Goal: Task Accomplishment & Management: Manage account settings

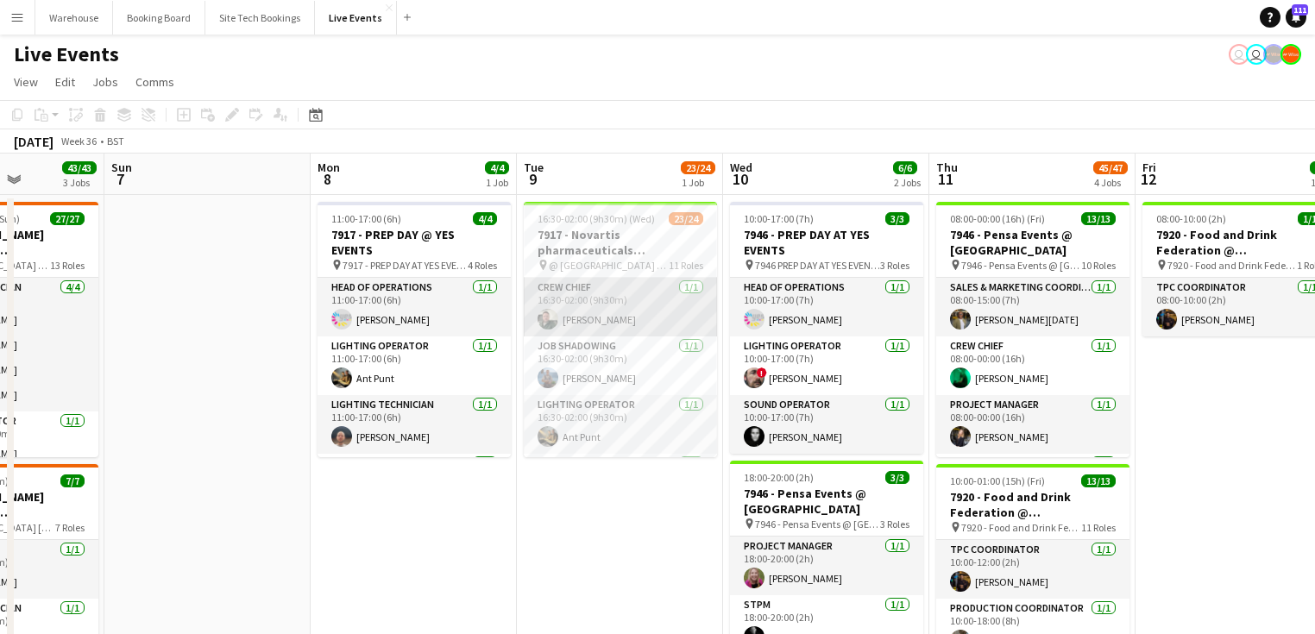
drag, startPoint x: 554, startPoint y: 318, endPoint x: 583, endPoint y: 320, distance: 29.5
click at [554, 320] on app-user-avatar at bounding box center [548, 319] width 21 height 21
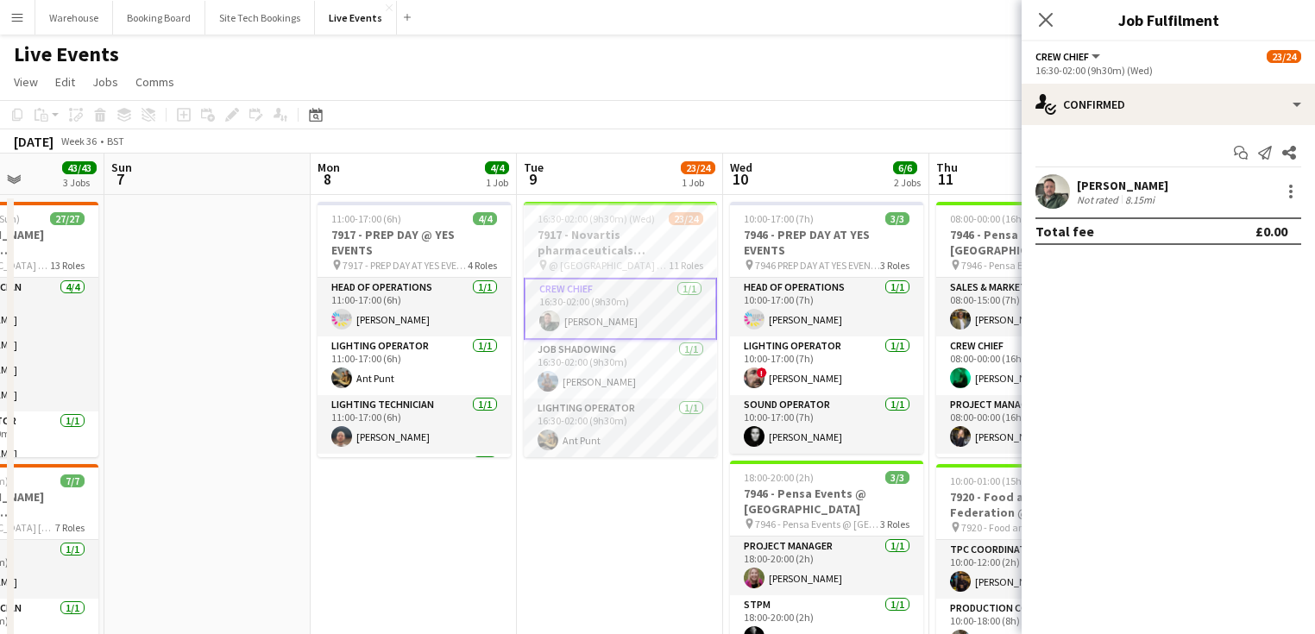
click at [1064, 202] on app-user-avatar at bounding box center [1053, 191] width 35 height 35
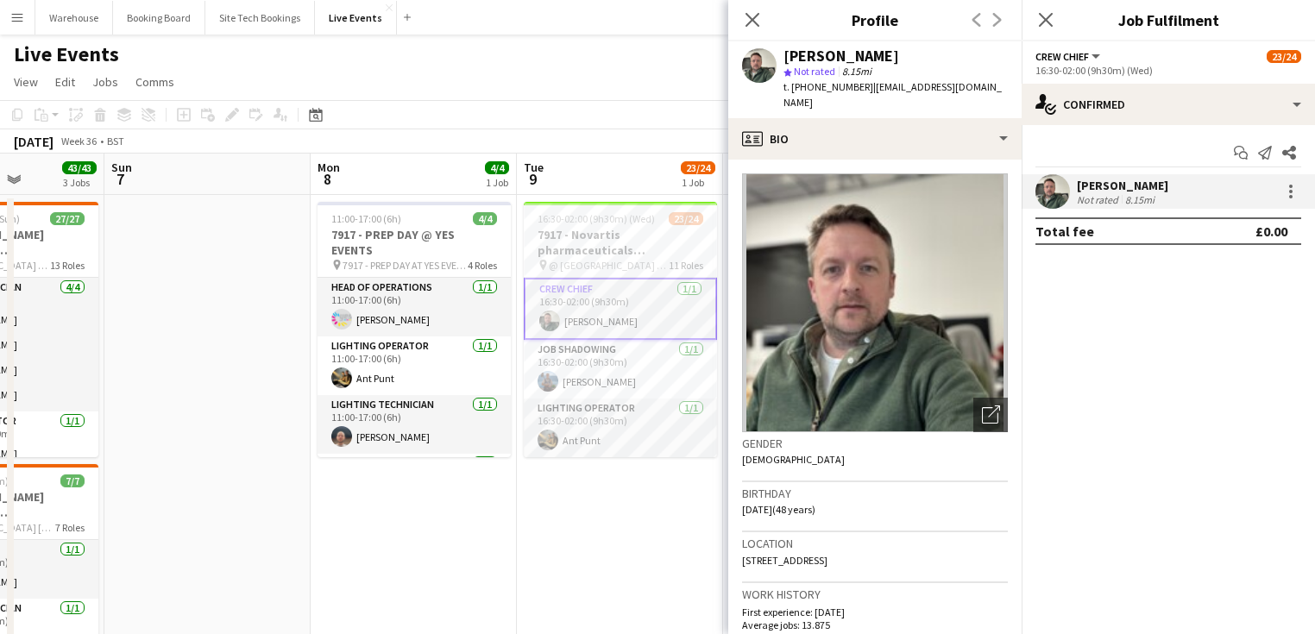
drag, startPoint x: 794, startPoint y: 88, endPoint x: 863, endPoint y: 90, distance: 69.1
click at [863, 90] on div "t. [PHONE_NUMBER] | [EMAIL_ADDRESS][DOMAIN_NAME]" at bounding box center [896, 94] width 224 height 31
click at [851, 82] on span "t. [PHONE_NUMBER]" at bounding box center [829, 86] width 90 height 13
drag, startPoint x: 792, startPoint y: 85, endPoint x: 856, endPoint y: 91, distance: 64.1
click at [856, 91] on span "t. [PHONE_NUMBER]" at bounding box center [829, 86] width 90 height 13
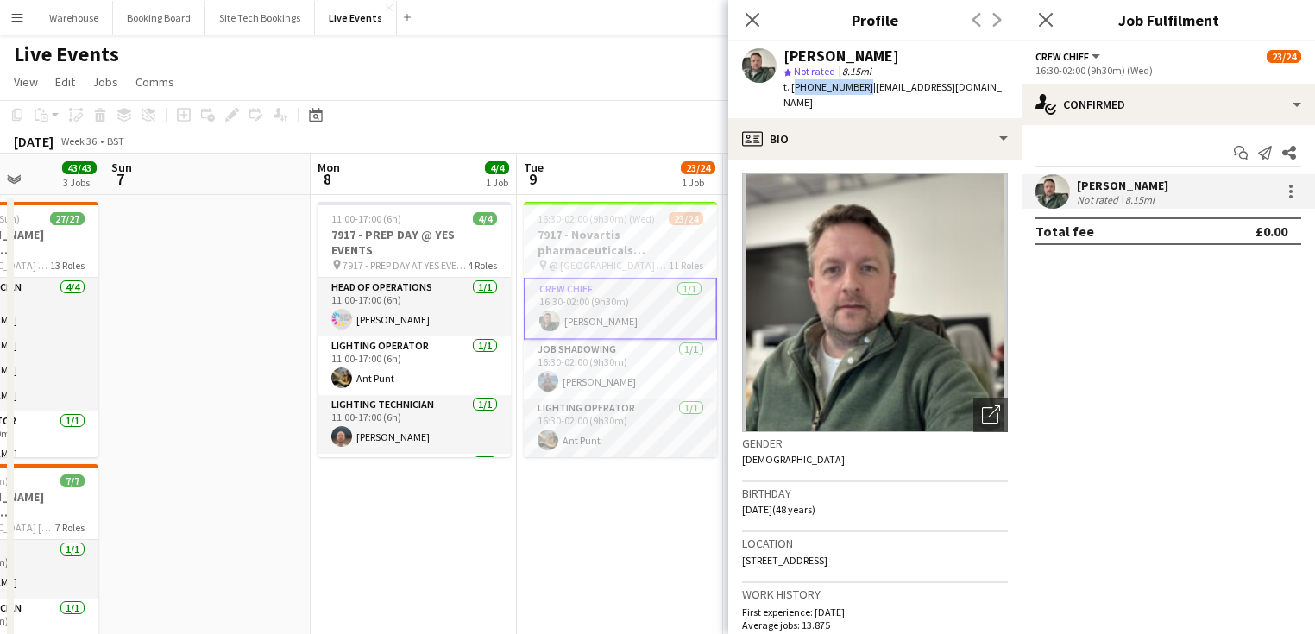
copy span "[PHONE_NUMBER]"
click at [741, 19] on app-icon "Close pop-in" at bounding box center [752, 20] width 25 height 25
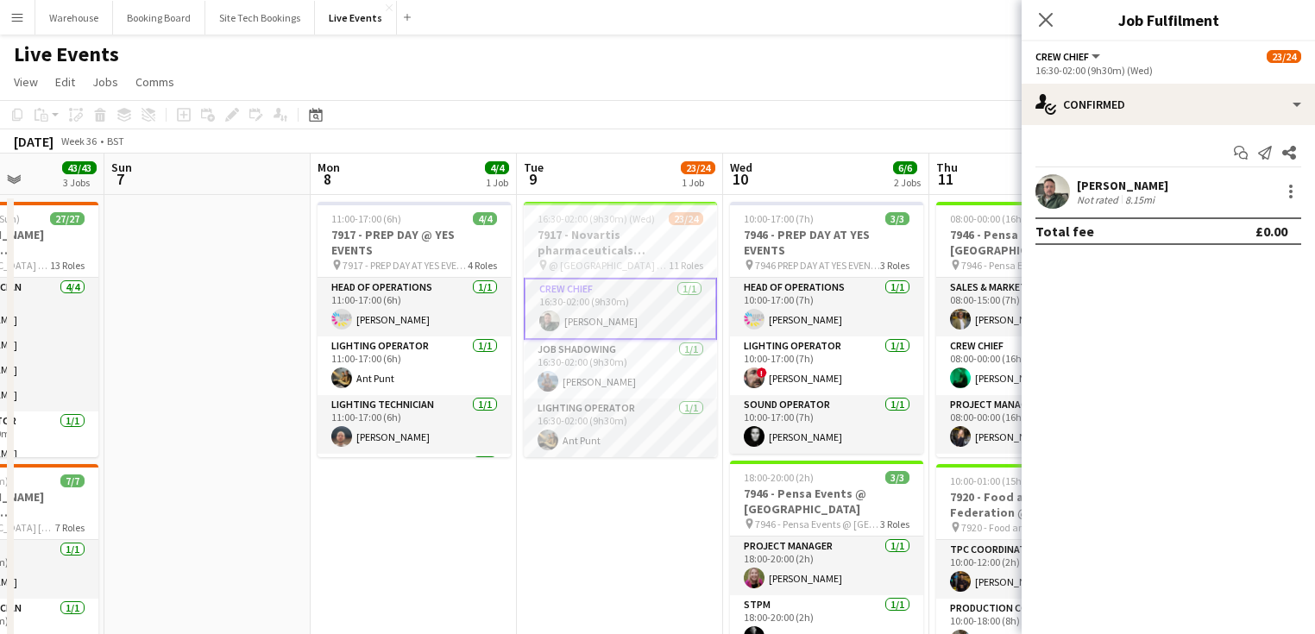
click at [1049, 13] on icon "Close pop-in" at bounding box center [1046, 20] width 14 height 14
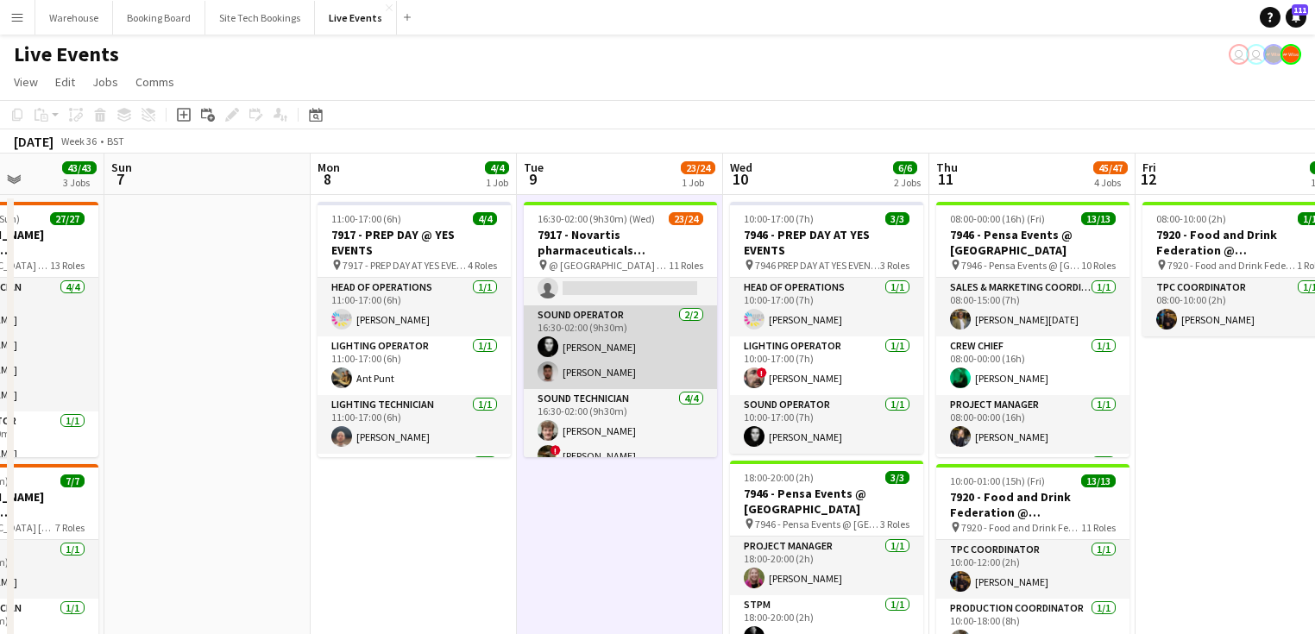
scroll to position [514, 0]
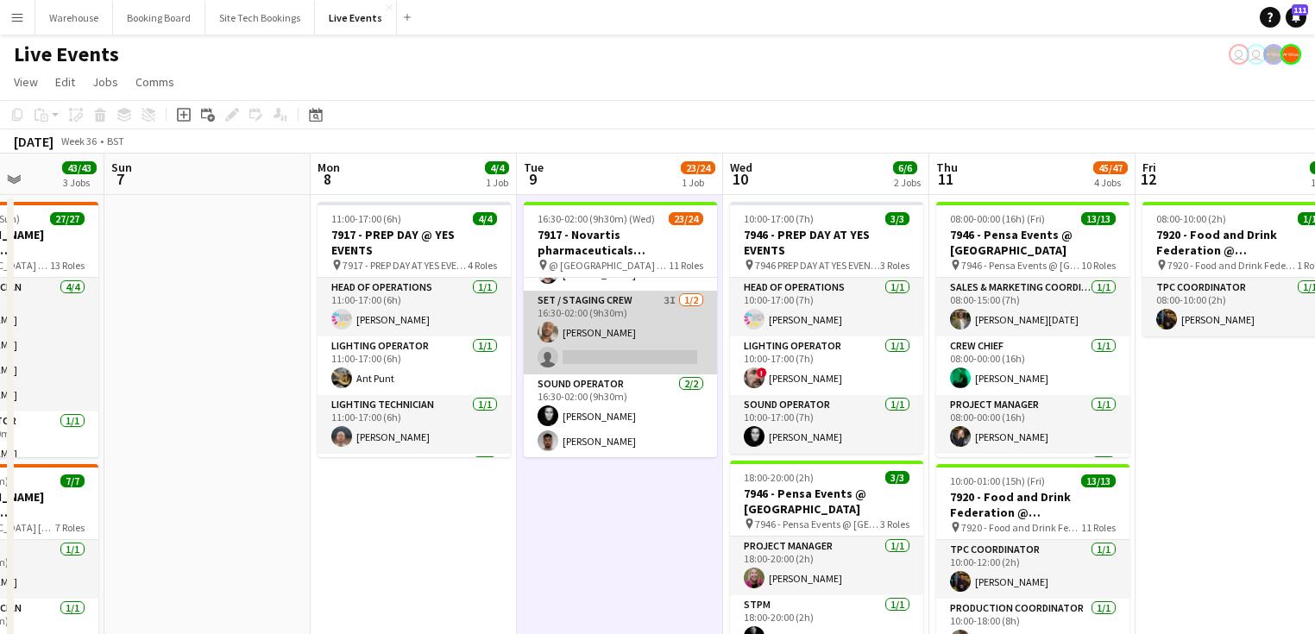
click at [587, 306] on app-card-role "Set / Staging Crew 3I [DATE] 16:30-02:00 (9h30m) [PERSON_NAME] single-neutral-a…" at bounding box center [620, 333] width 193 height 84
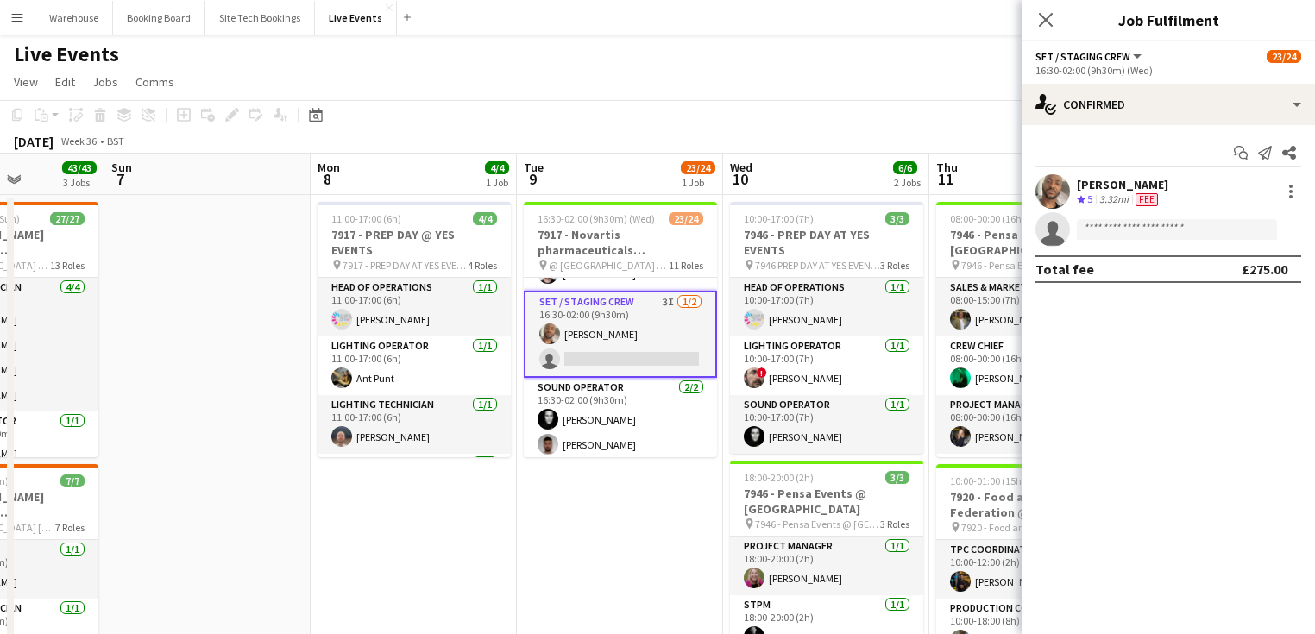
click at [1139, 127] on div "Start chat Send notification Share [PERSON_NAME] Crew rating 5 3.32mi Fee singl…" at bounding box center [1168, 211] width 293 height 172
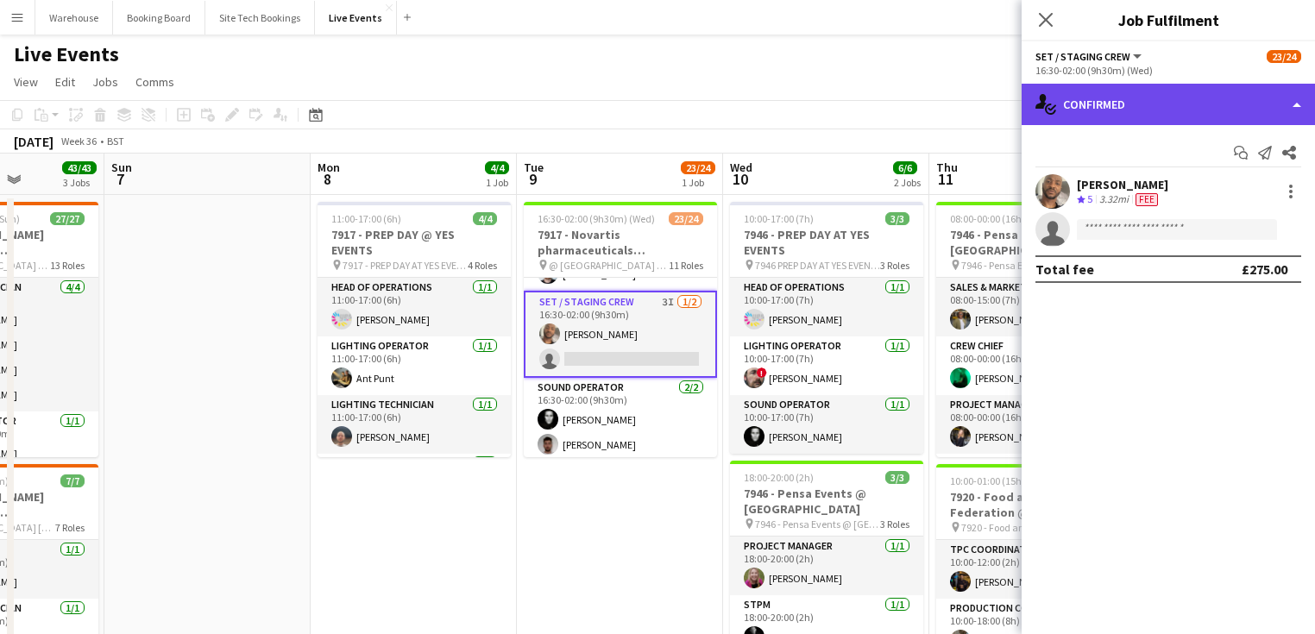
click at [1112, 103] on div "single-neutral-actions-check-2 Confirmed" at bounding box center [1168, 104] width 293 height 41
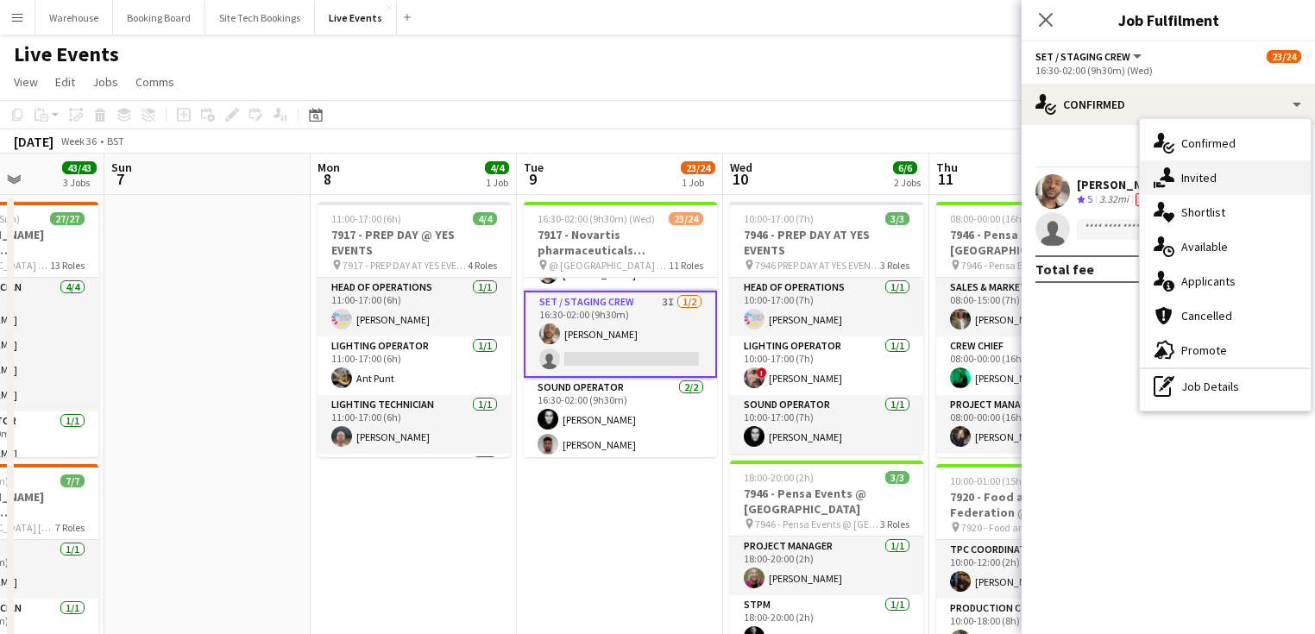
click at [1201, 181] on span "Invited" at bounding box center [1198, 178] width 35 height 16
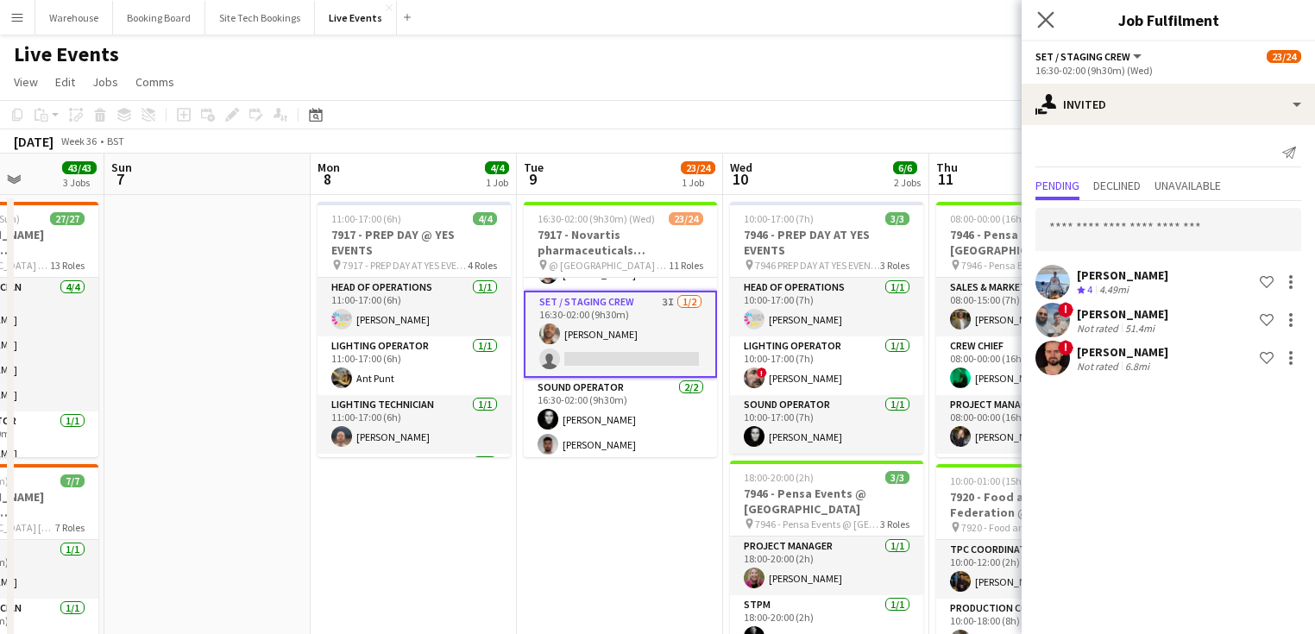
click at [1049, 11] on icon "Close pop-in" at bounding box center [1045, 19] width 16 height 16
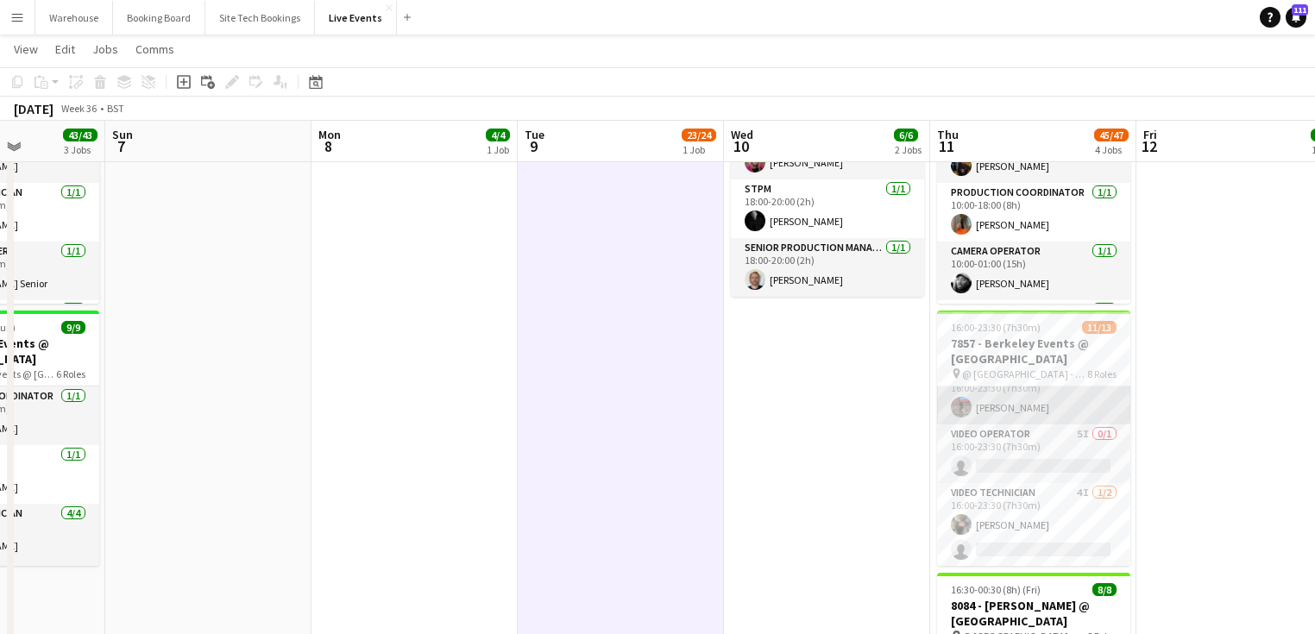
scroll to position [414, 0]
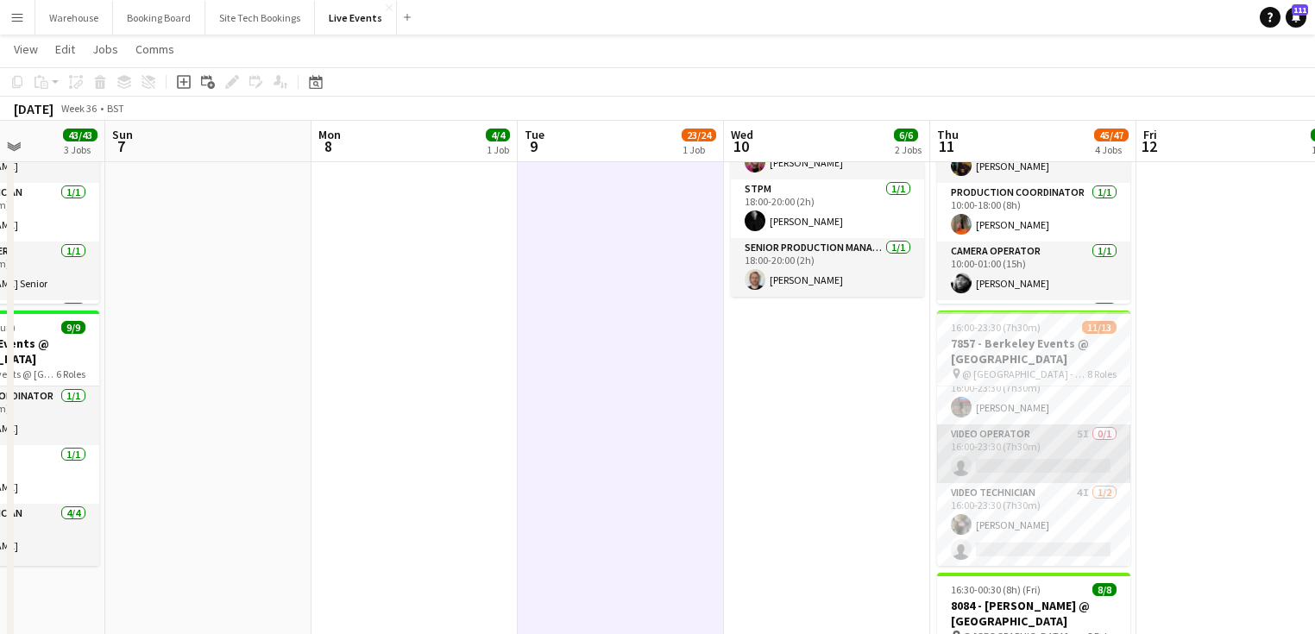
click at [1020, 433] on app-card-role "Video Operator 5I 0/1 16:00-23:30 (7h30m) single-neutral-actions" at bounding box center [1033, 454] width 193 height 59
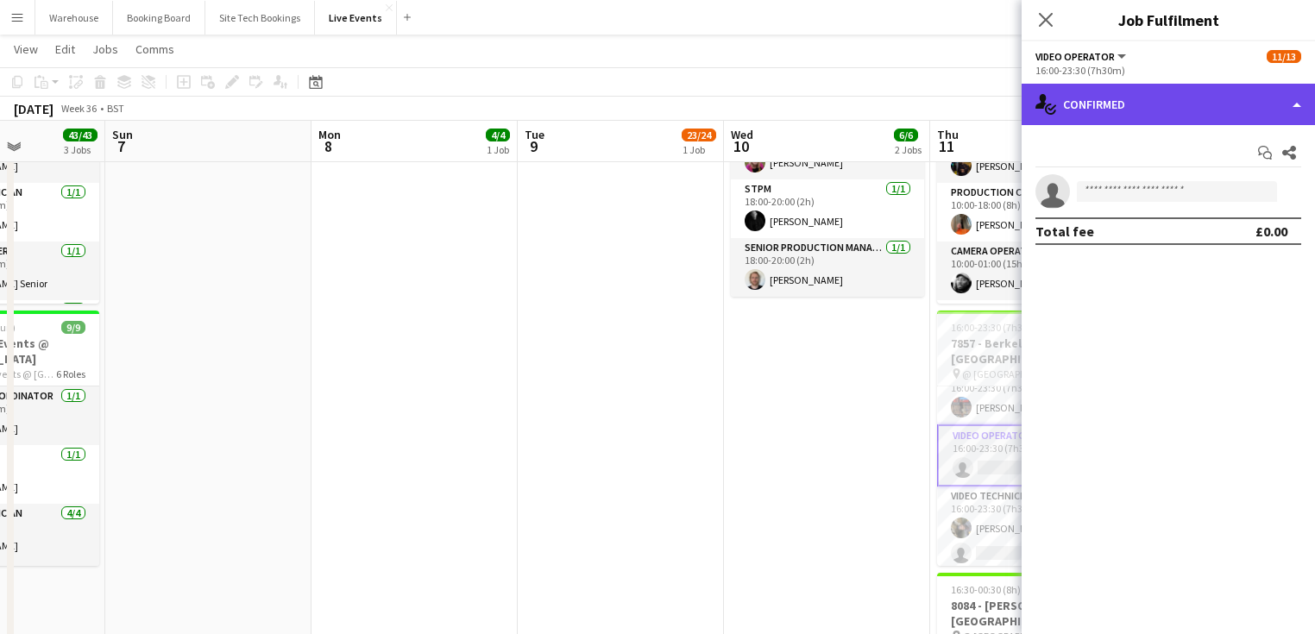
click at [1097, 116] on div "single-neutral-actions-check-2 Confirmed" at bounding box center [1168, 104] width 293 height 41
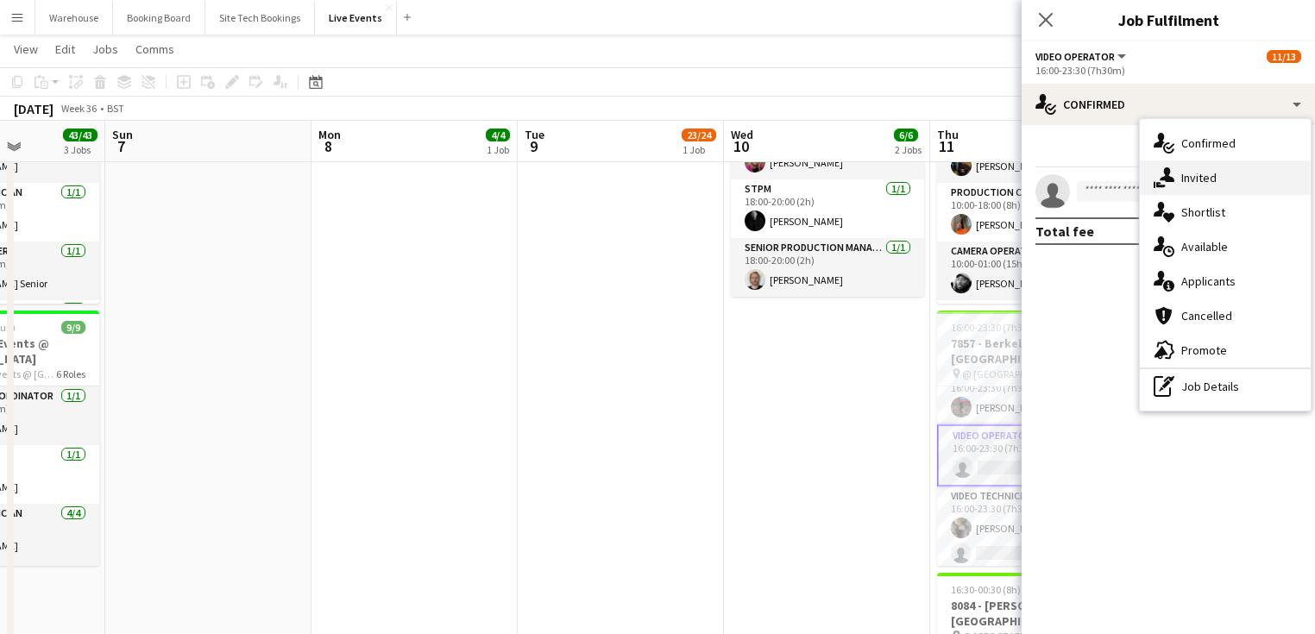
click at [1175, 176] on div "single-neutral-actions-share-1 Invited" at bounding box center [1225, 178] width 171 height 35
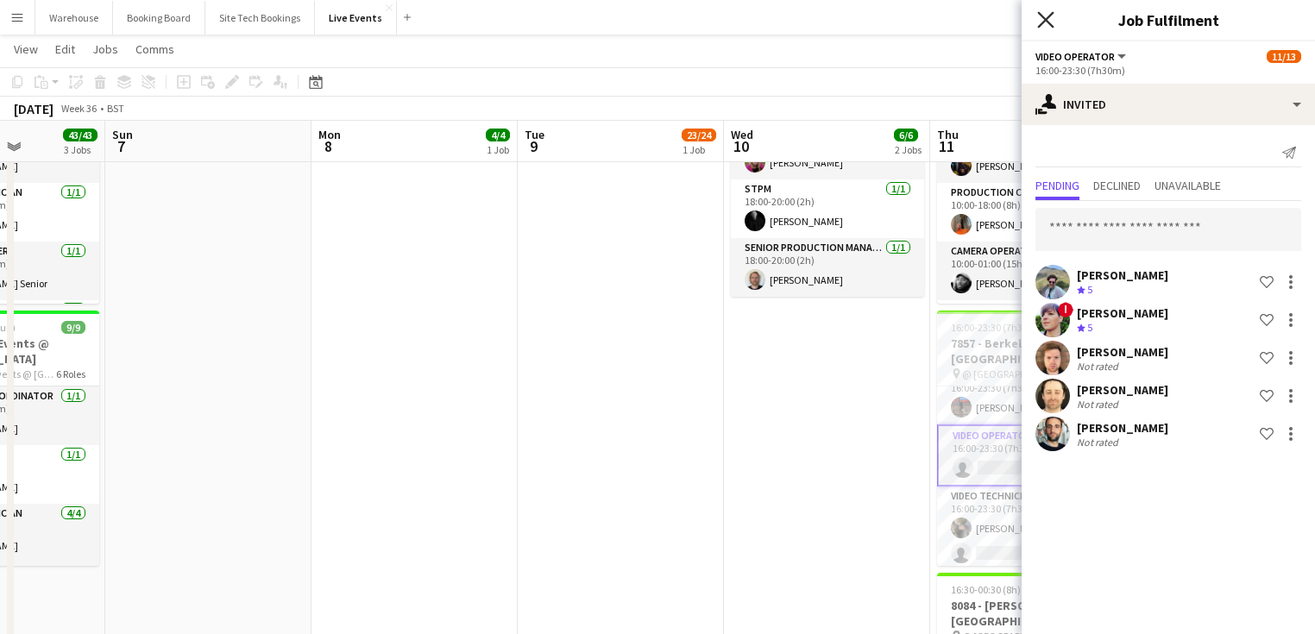
click at [1044, 25] on icon "Close pop-in" at bounding box center [1045, 19] width 16 height 16
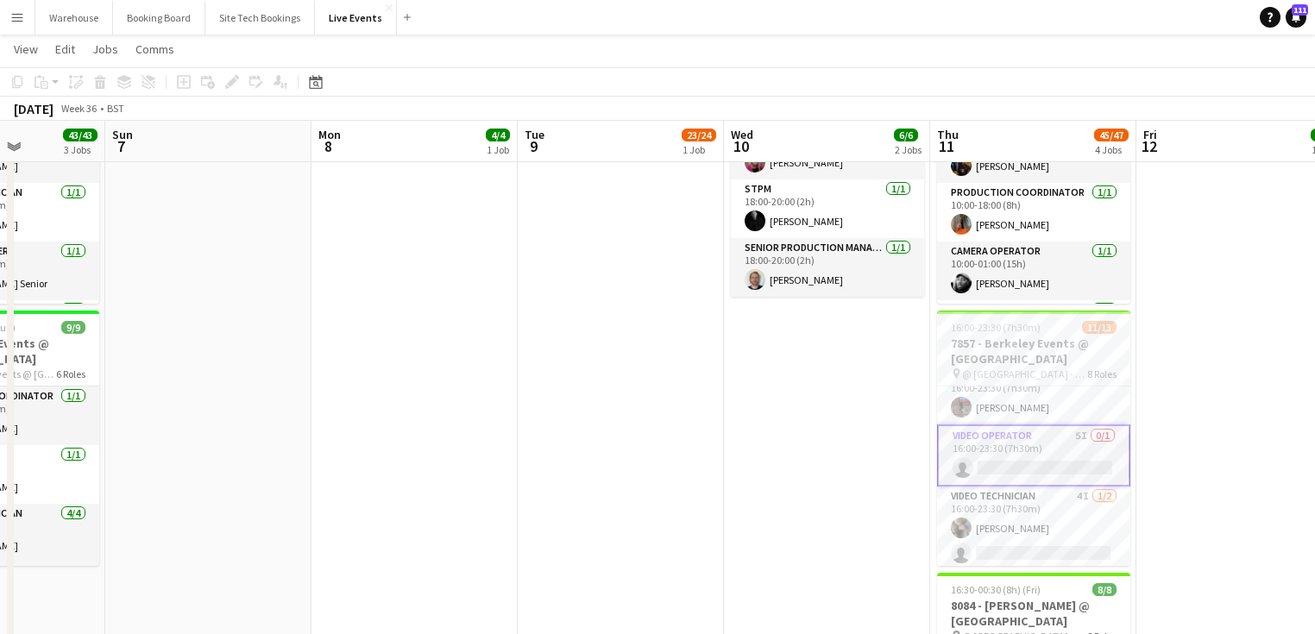
click at [788, 501] on app-date-cell "10:00-17:00 (7h) 3/3 7946 - PREP DAY AT YES EVENTS pin 7946 PREP DAY AT YES EVE…" at bounding box center [827, 321] width 206 height 1084
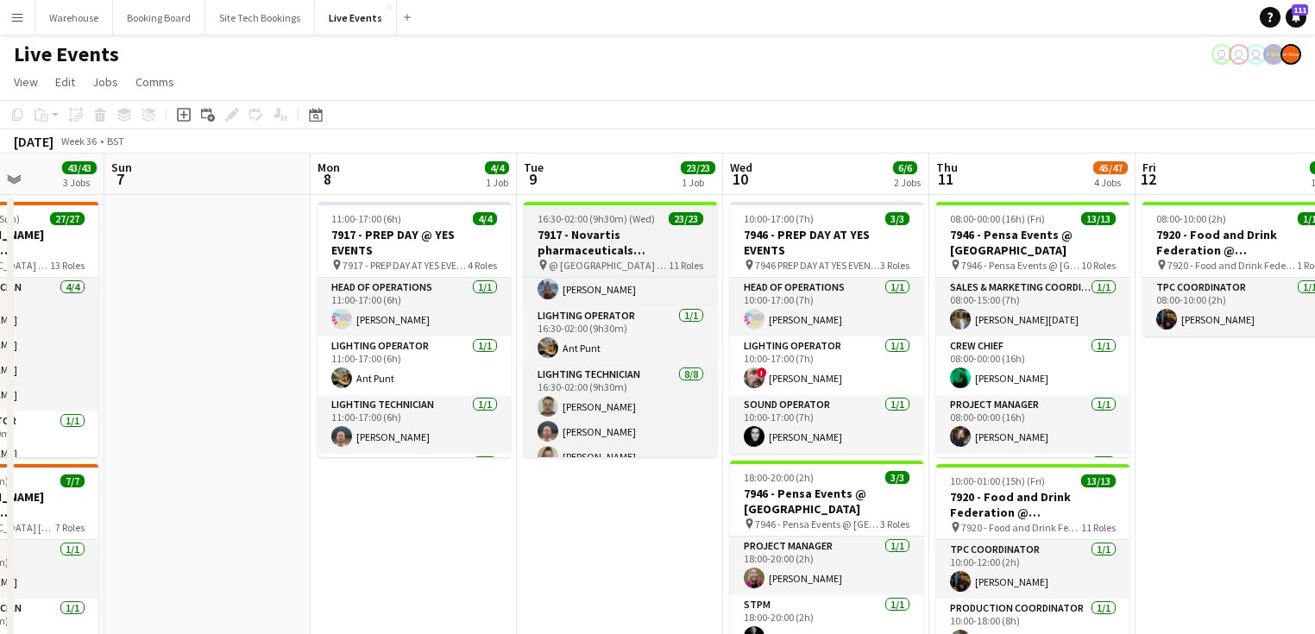
scroll to position [0, 0]
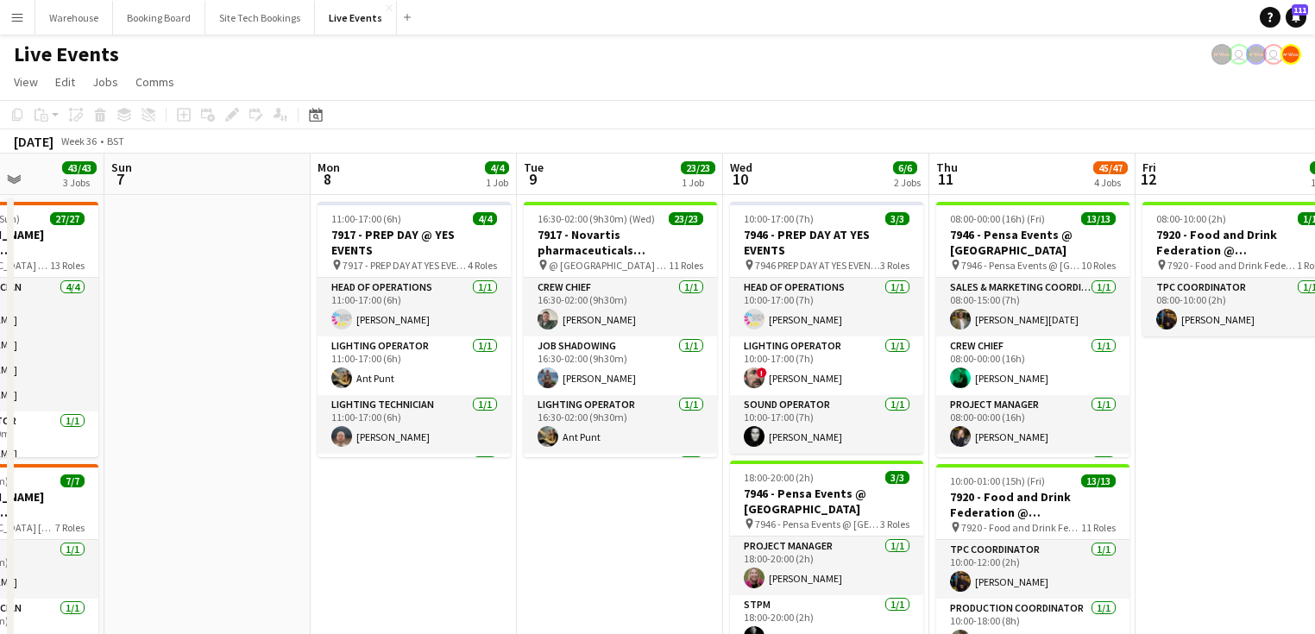
click at [14, 30] on button "Menu" at bounding box center [17, 17] width 35 height 35
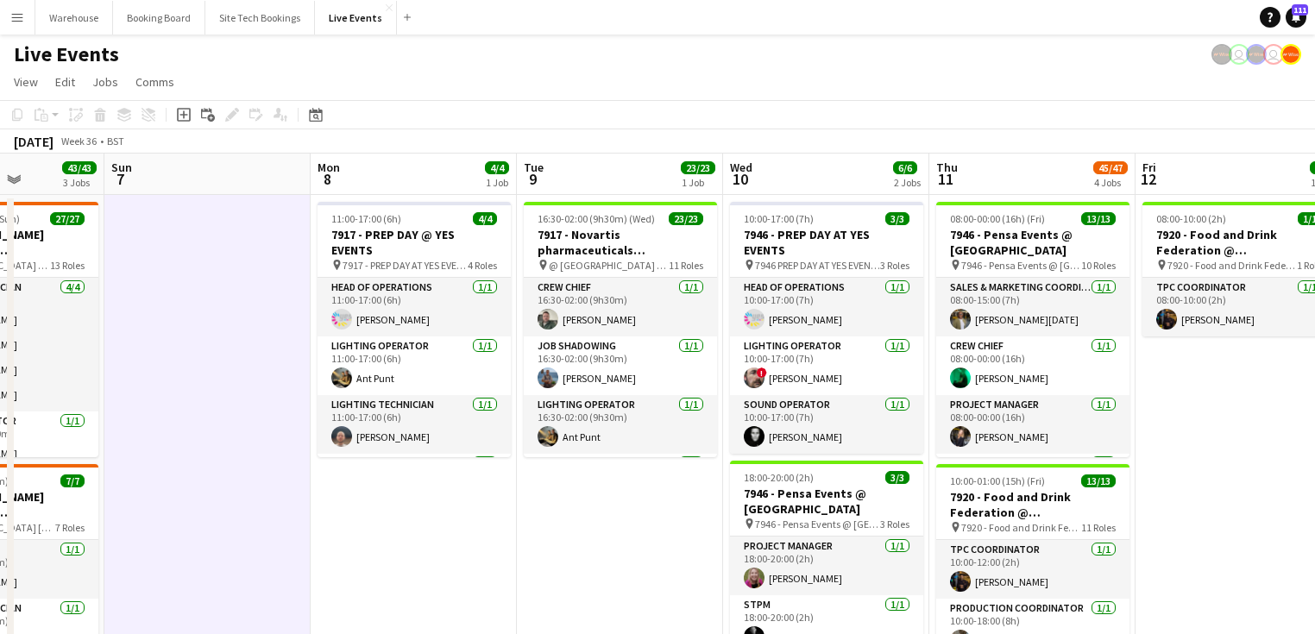
click at [18, 18] on app-icon "Menu" at bounding box center [17, 17] width 14 height 14
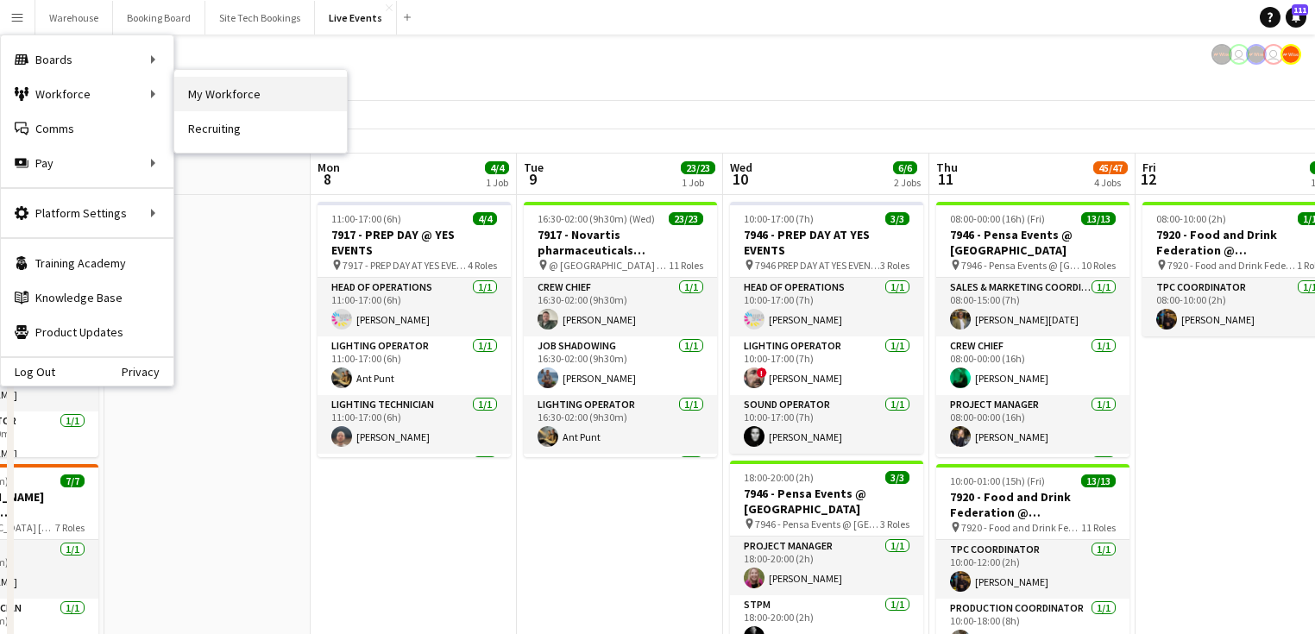
click at [234, 94] on link "My Workforce" at bounding box center [260, 94] width 173 height 35
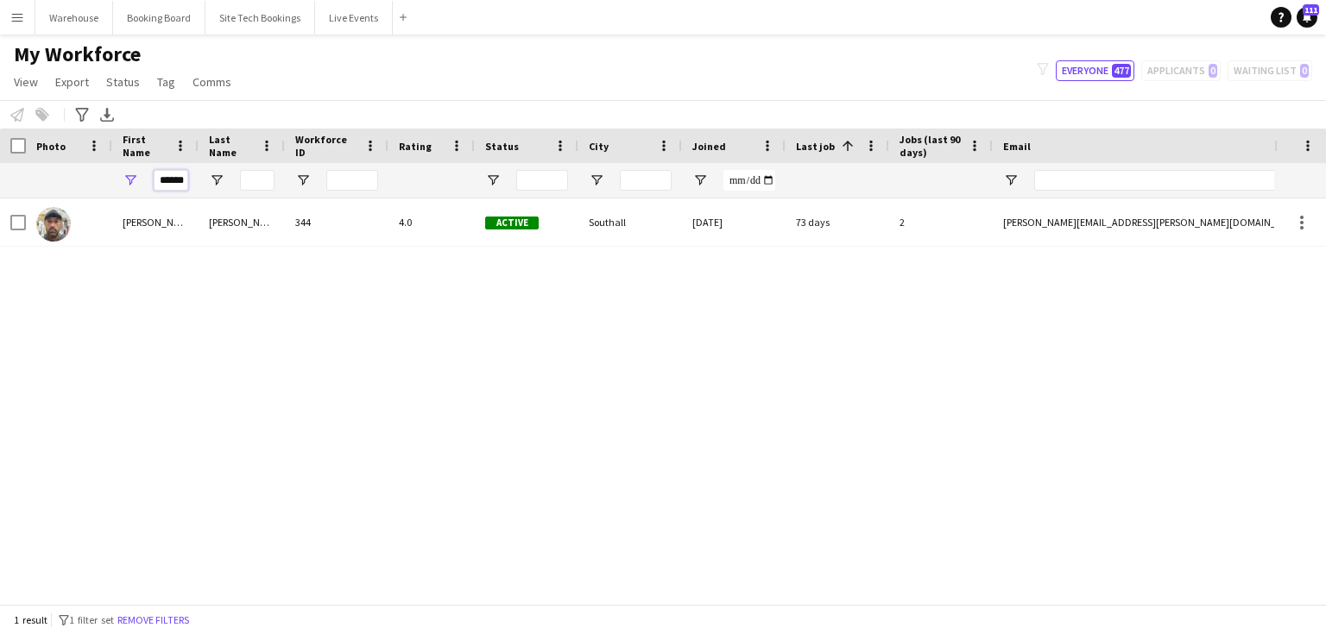
drag, startPoint x: 117, startPoint y: 174, endPoint x: 95, endPoint y: 173, distance: 22.5
click at [103, 174] on div "******" at bounding box center [922, 180] width 1845 height 35
type input "*"
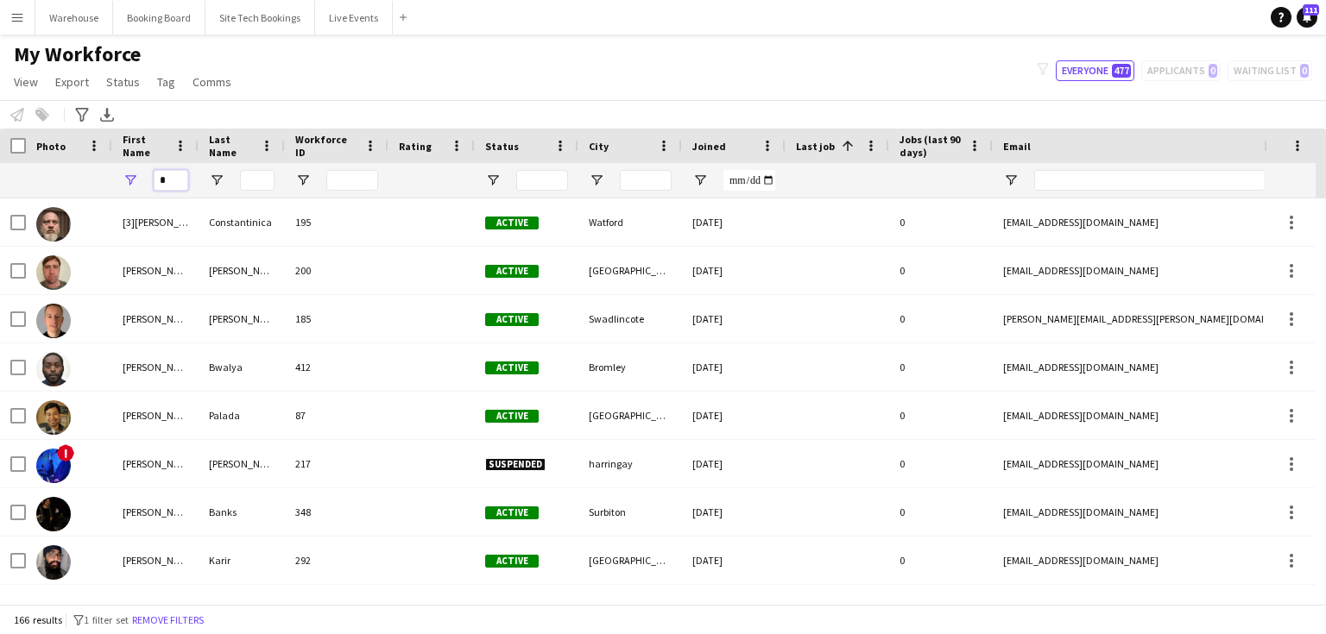
drag, startPoint x: 166, startPoint y: 183, endPoint x: 138, endPoint y: 181, distance: 27.7
click at [138, 181] on div "*" at bounding box center [155, 180] width 86 height 35
click at [87, 117] on icon "Advanced filters" at bounding box center [82, 115] width 14 height 14
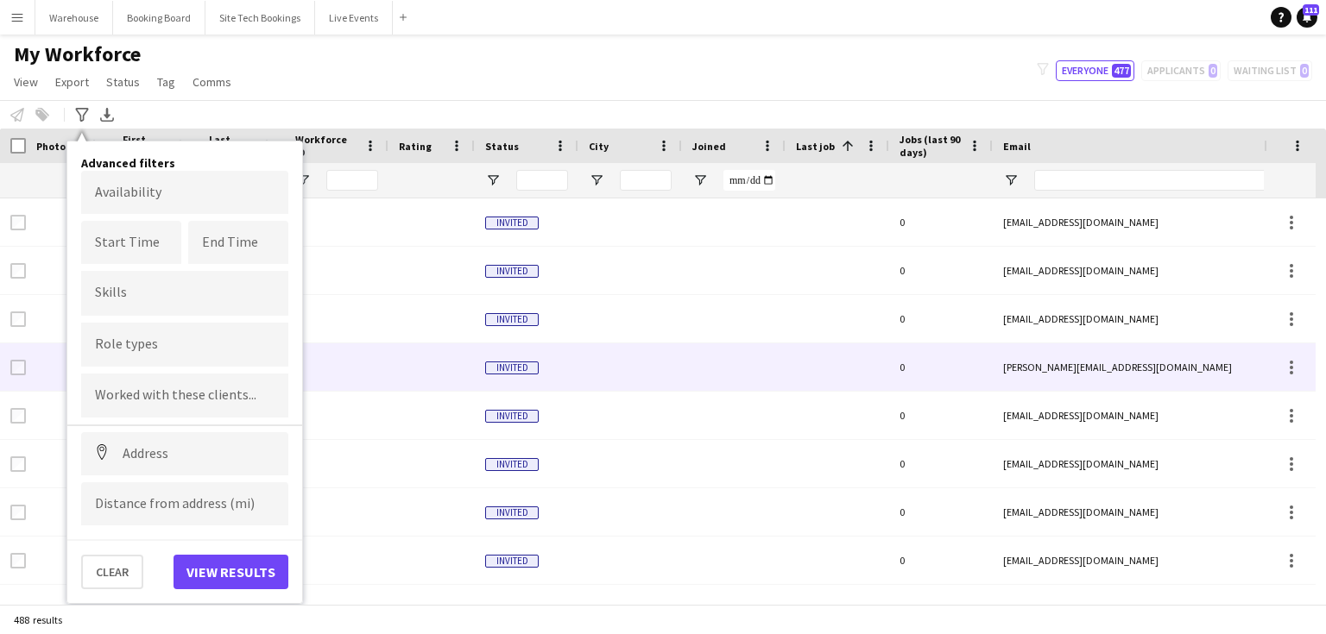
click at [374, 347] on div at bounding box center [337, 366] width 104 height 47
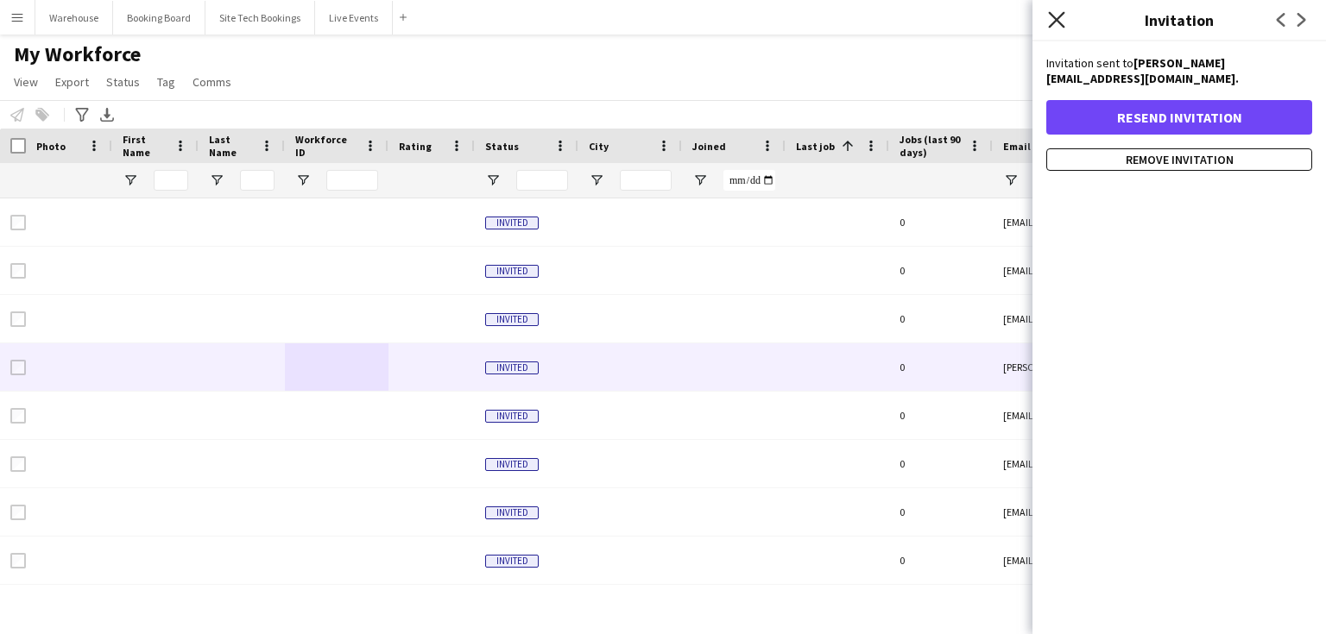
click at [1061, 20] on icon "Close pop-in" at bounding box center [1056, 19] width 16 height 16
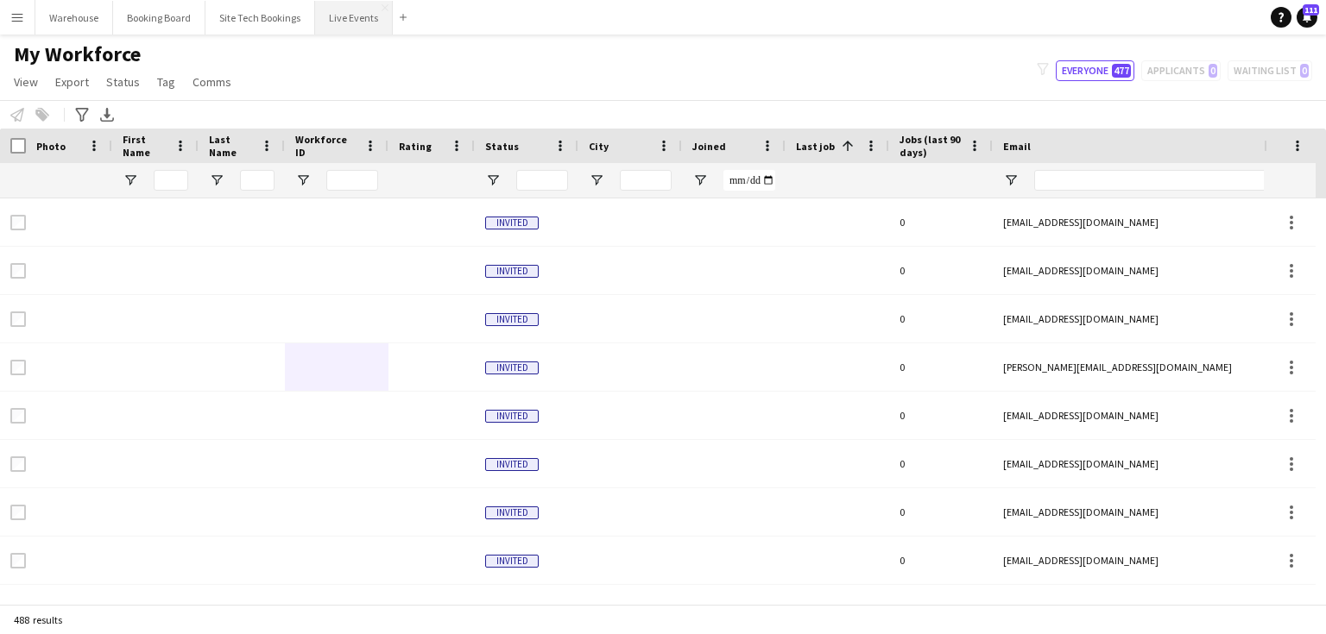
click at [342, 25] on button "Live Events Close" at bounding box center [354, 18] width 78 height 34
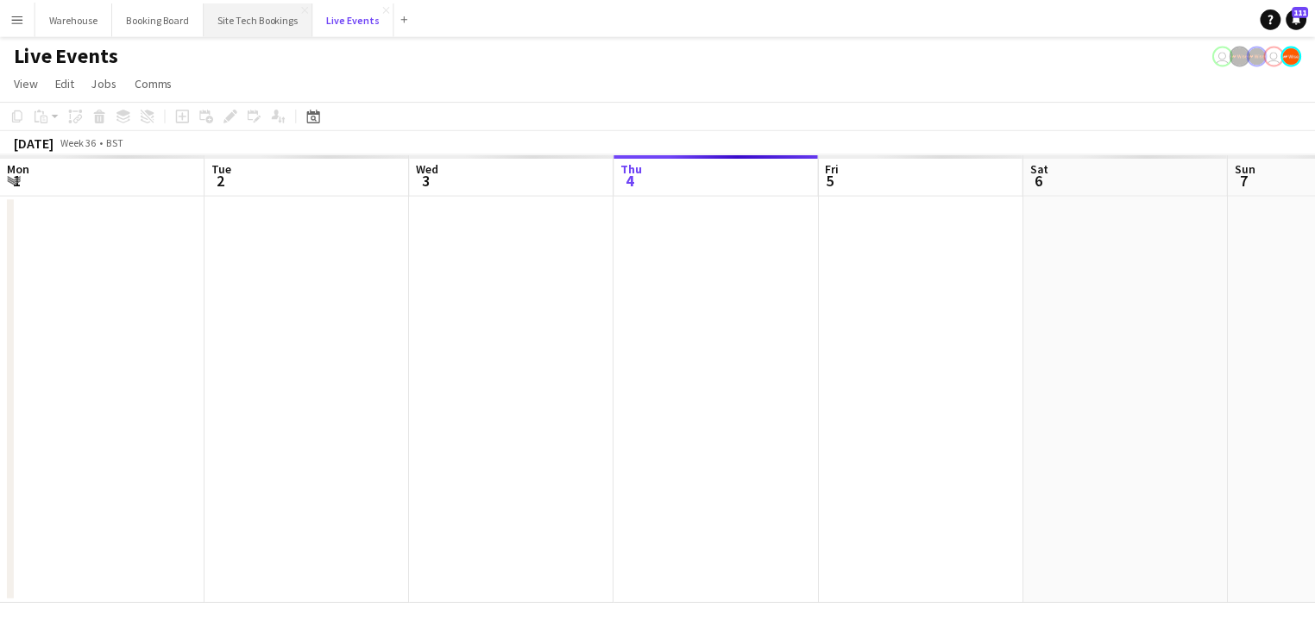
scroll to position [0, 413]
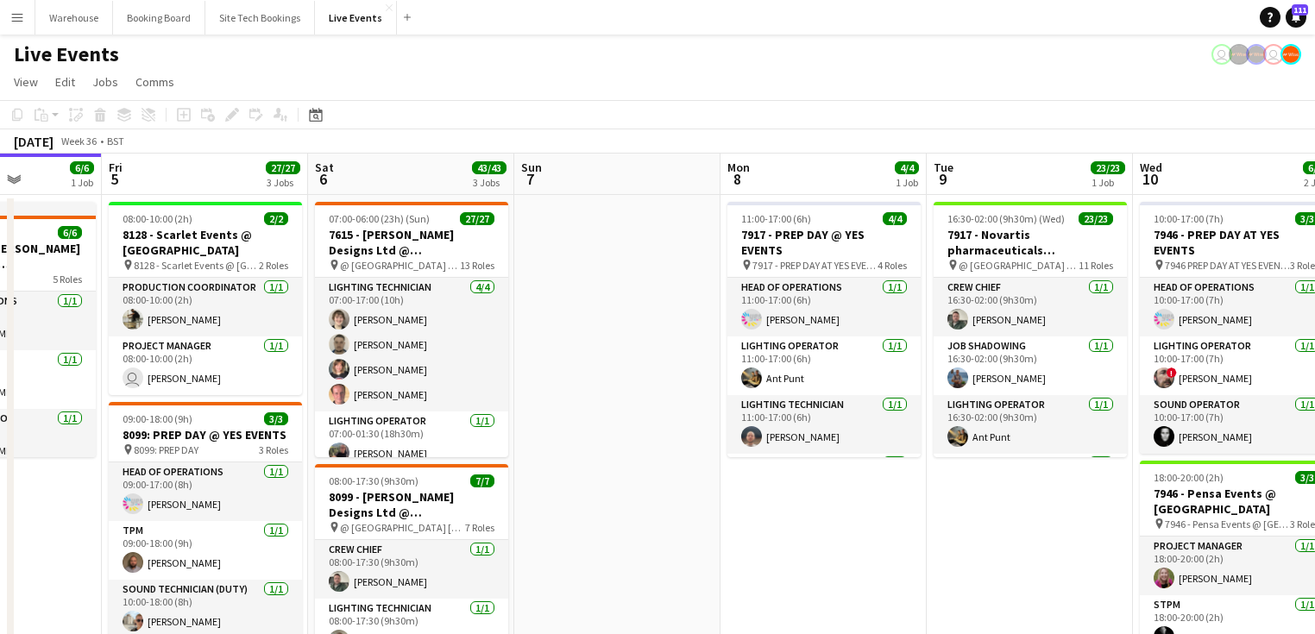
drag, startPoint x: 917, startPoint y: 519, endPoint x: 526, endPoint y: 498, distance: 391.5
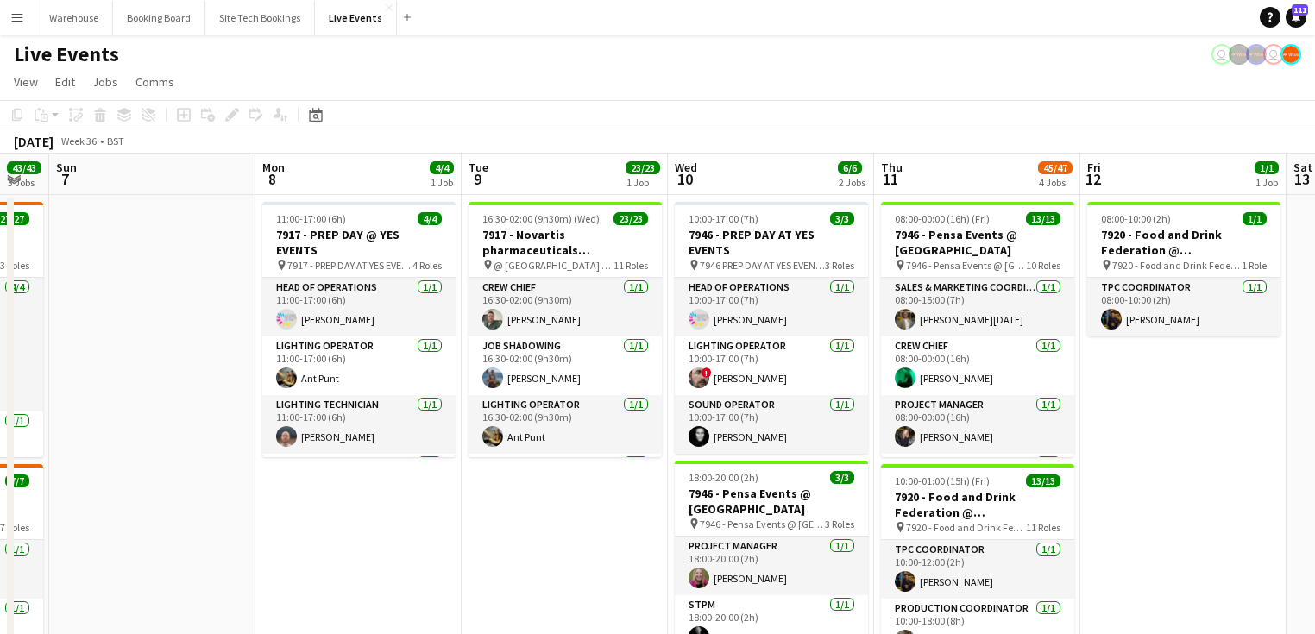
drag, startPoint x: 407, startPoint y: 535, endPoint x: 198, endPoint y: 515, distance: 210.6
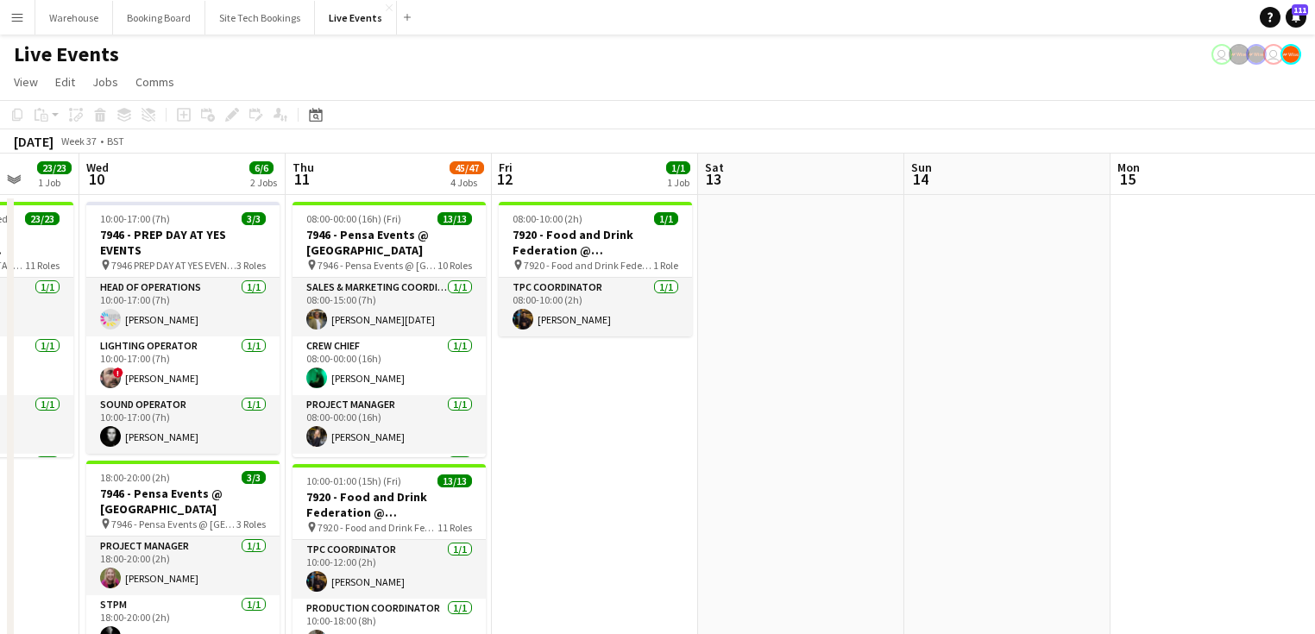
drag, startPoint x: 773, startPoint y: 497, endPoint x: 570, endPoint y: 487, distance: 203.1
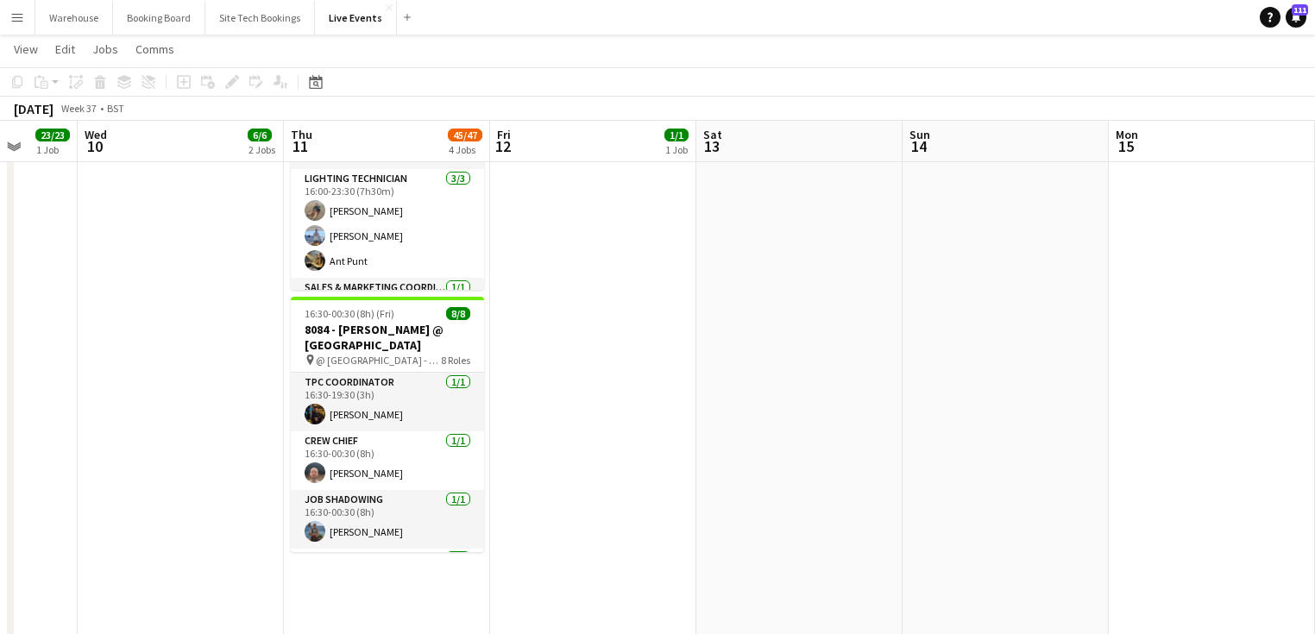
scroll to position [552, 0]
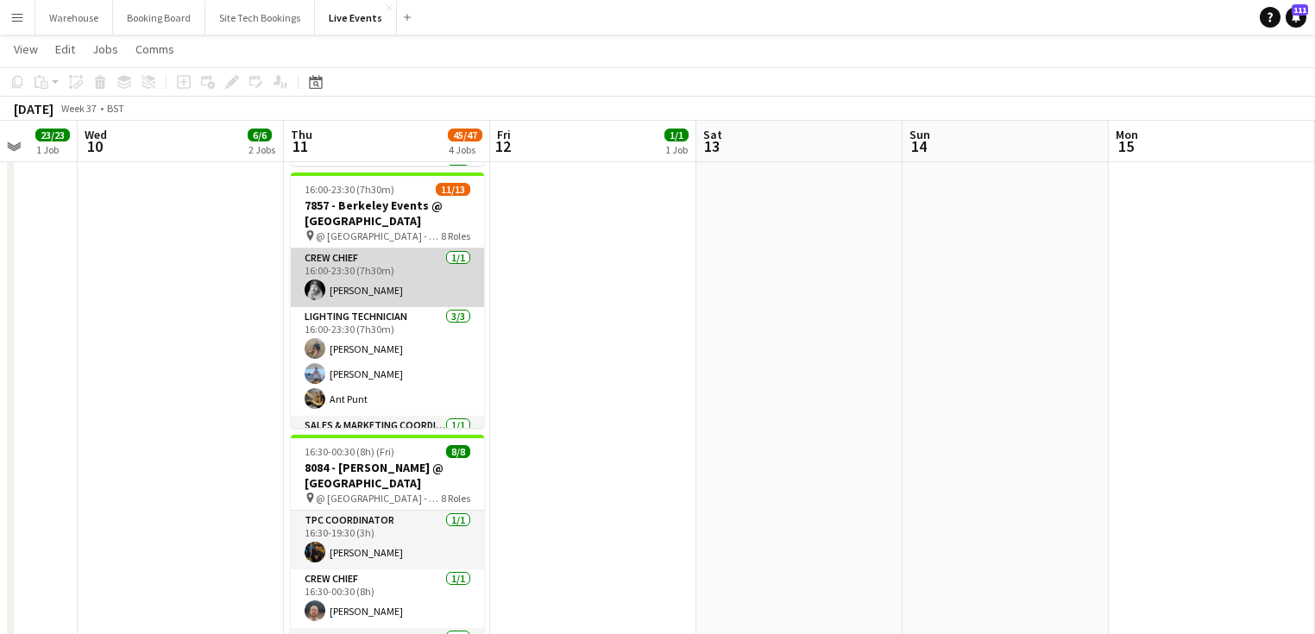
click at [339, 279] on app-card-role "Crew Chief [DATE] 16:00-23:30 (7h30m) [PERSON_NAME]" at bounding box center [387, 278] width 193 height 59
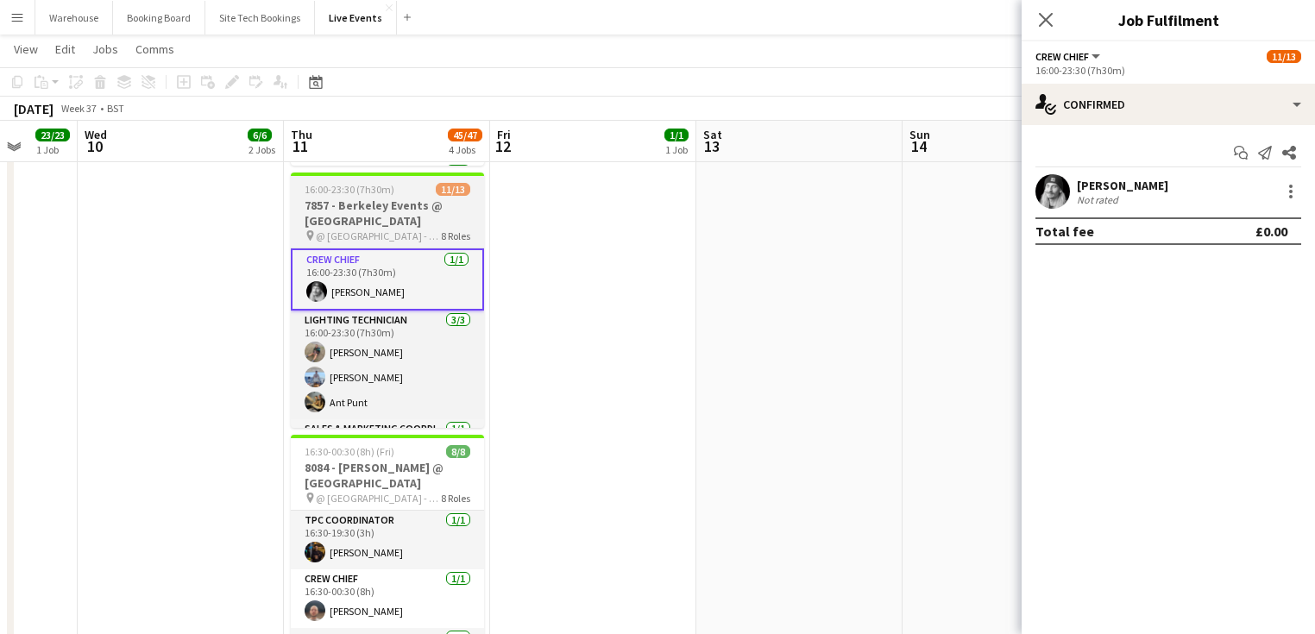
click at [354, 217] on h3 "7857 - Berkeley Events @ [GEOGRAPHIC_DATA]" at bounding box center [387, 213] width 193 height 31
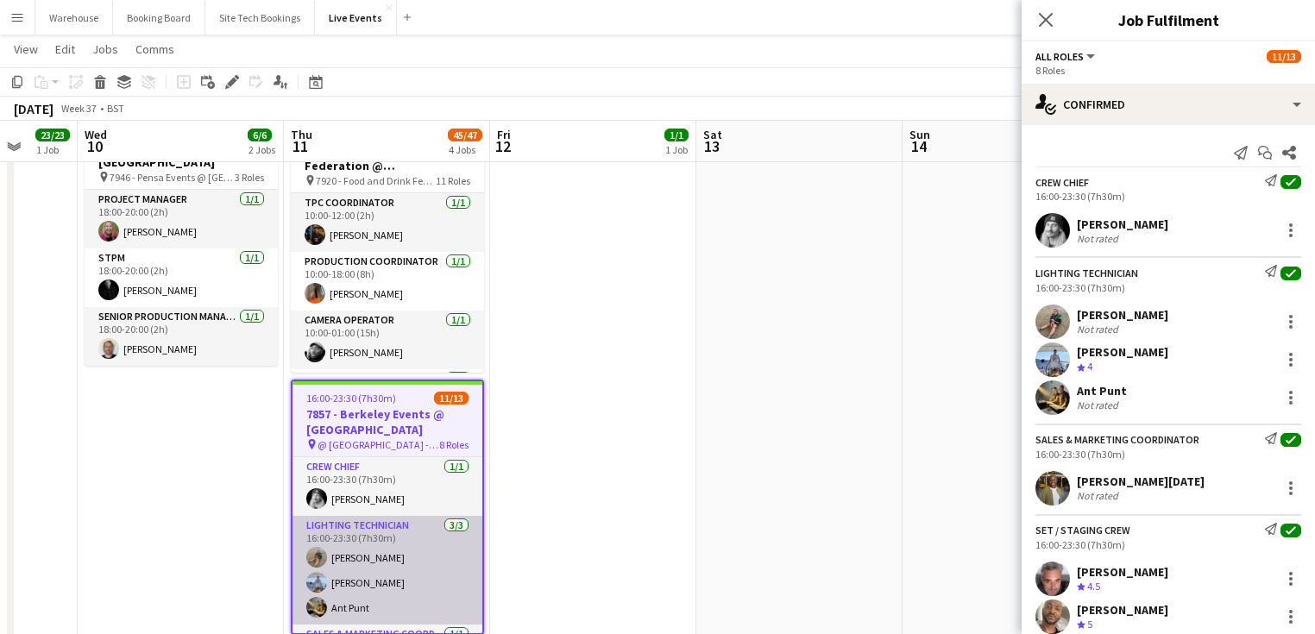
scroll to position [418, 0]
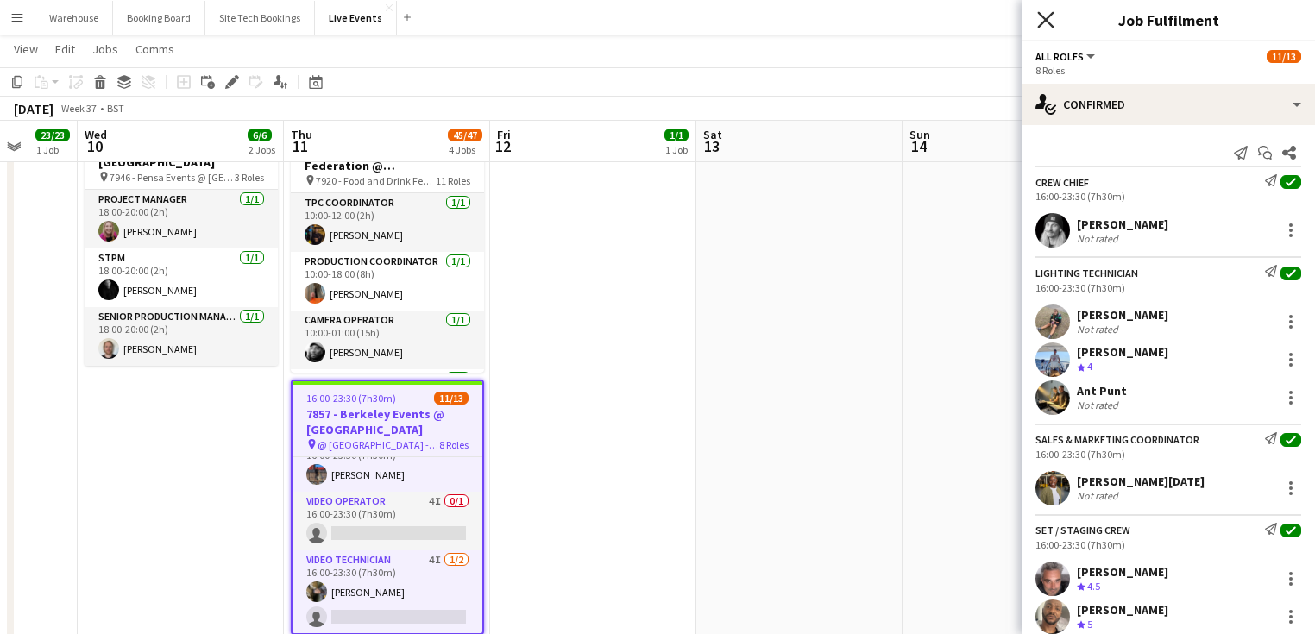
click at [1044, 25] on icon "Close pop-in" at bounding box center [1045, 19] width 16 height 16
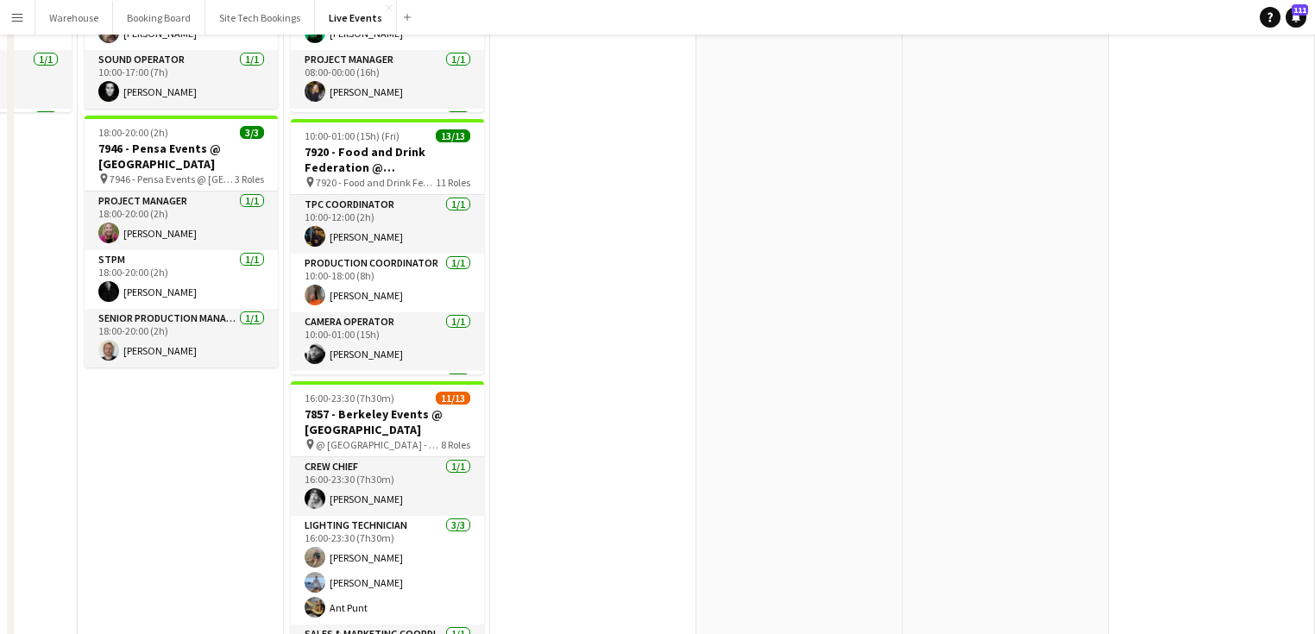
scroll to position [0, 0]
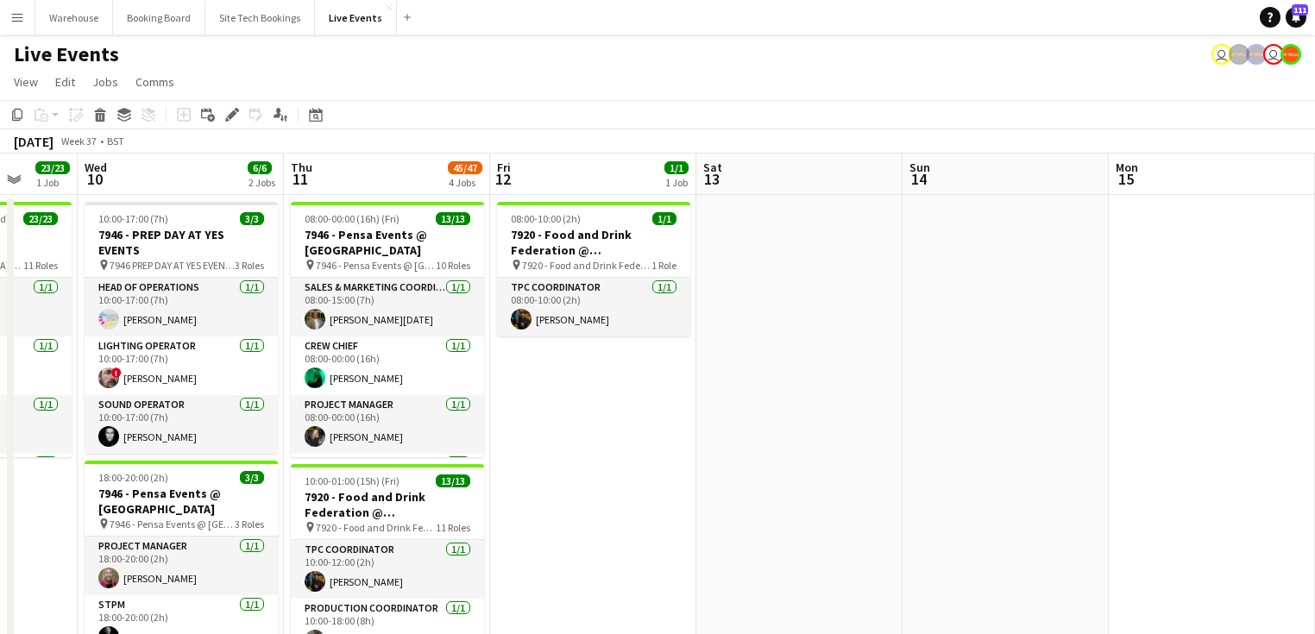
drag, startPoint x: 715, startPoint y: 529, endPoint x: 1172, endPoint y: 521, distance: 456.6
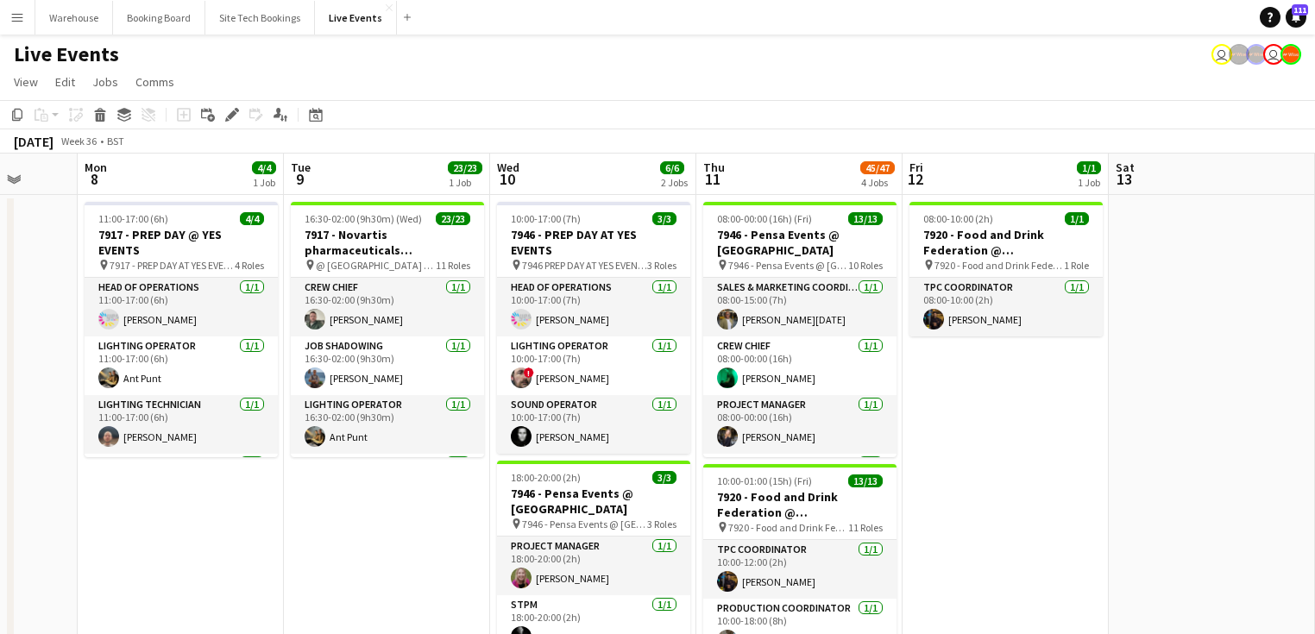
scroll to position [0, 515]
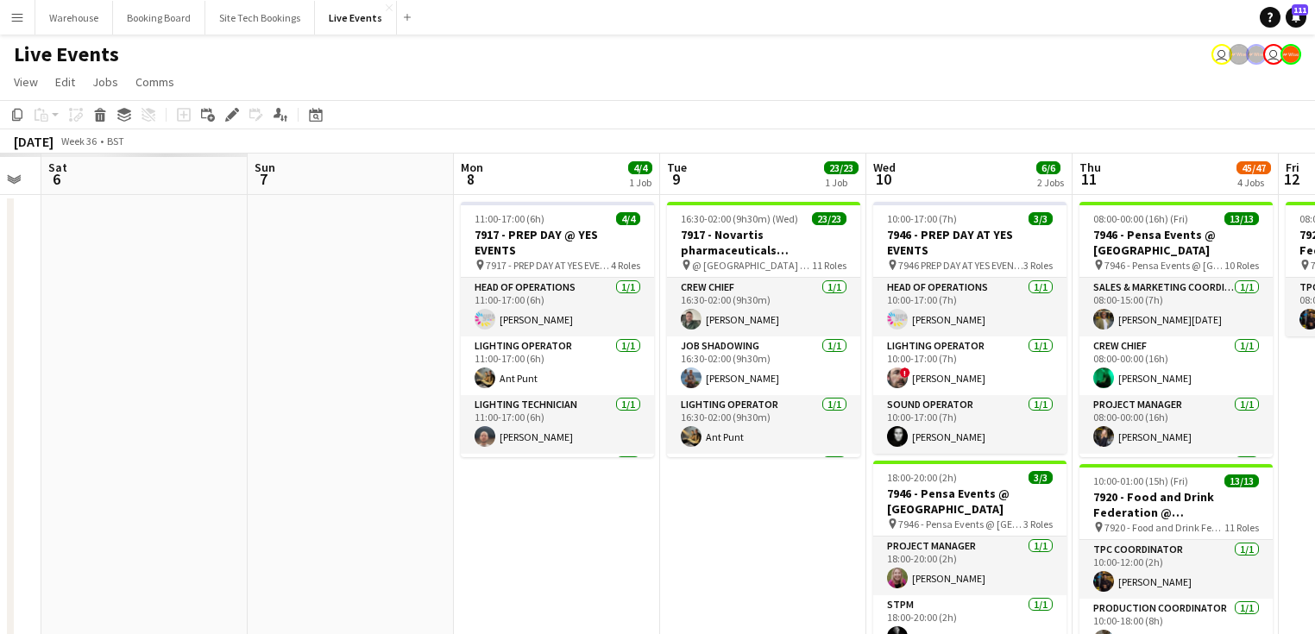
drag, startPoint x: 678, startPoint y: 565, endPoint x: 728, endPoint y: 569, distance: 50.2
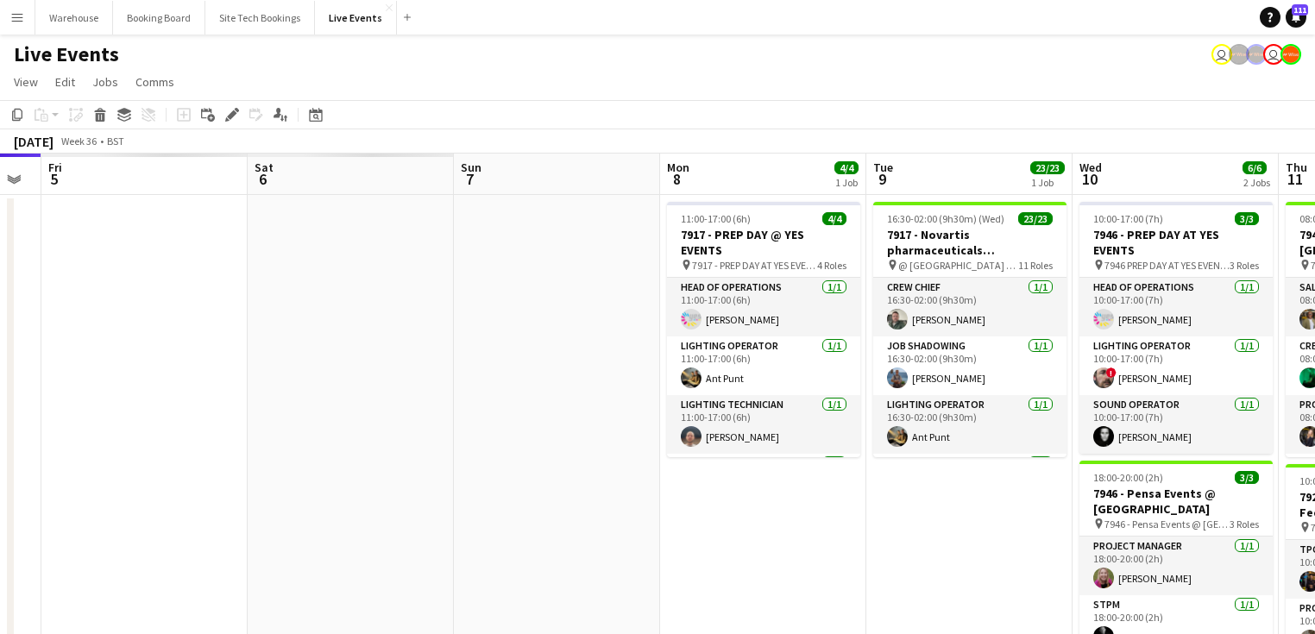
drag, startPoint x: 504, startPoint y: 538, endPoint x: 610, endPoint y: 544, distance: 106.3
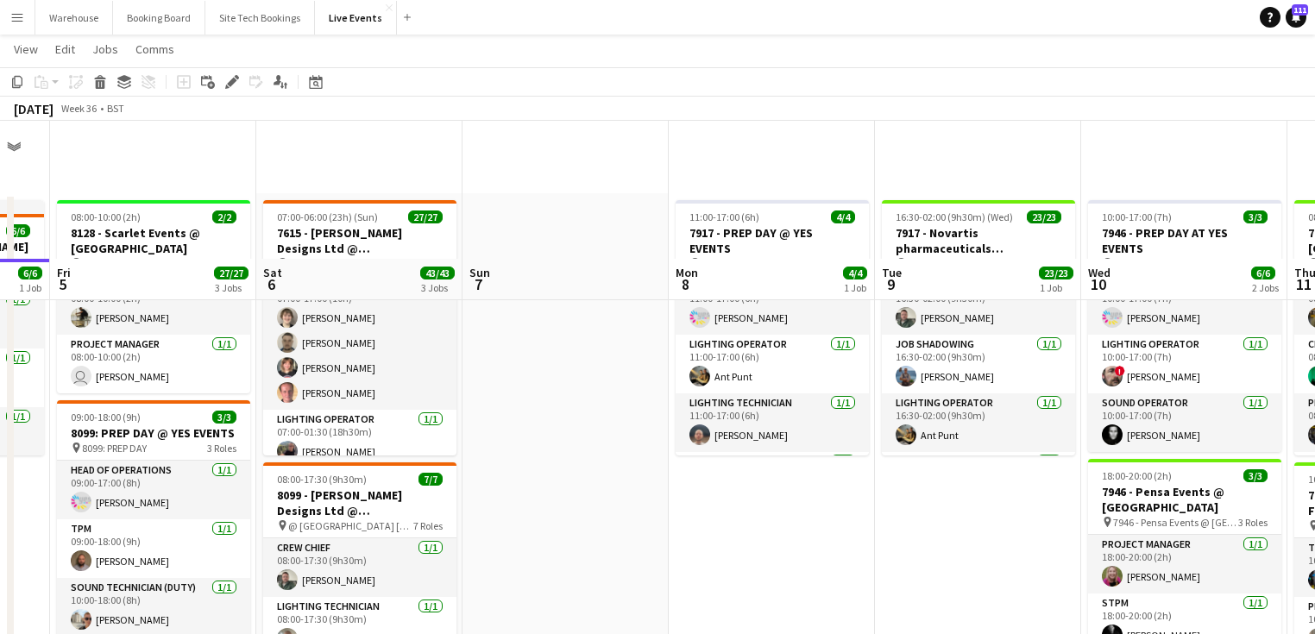
scroll to position [207, 0]
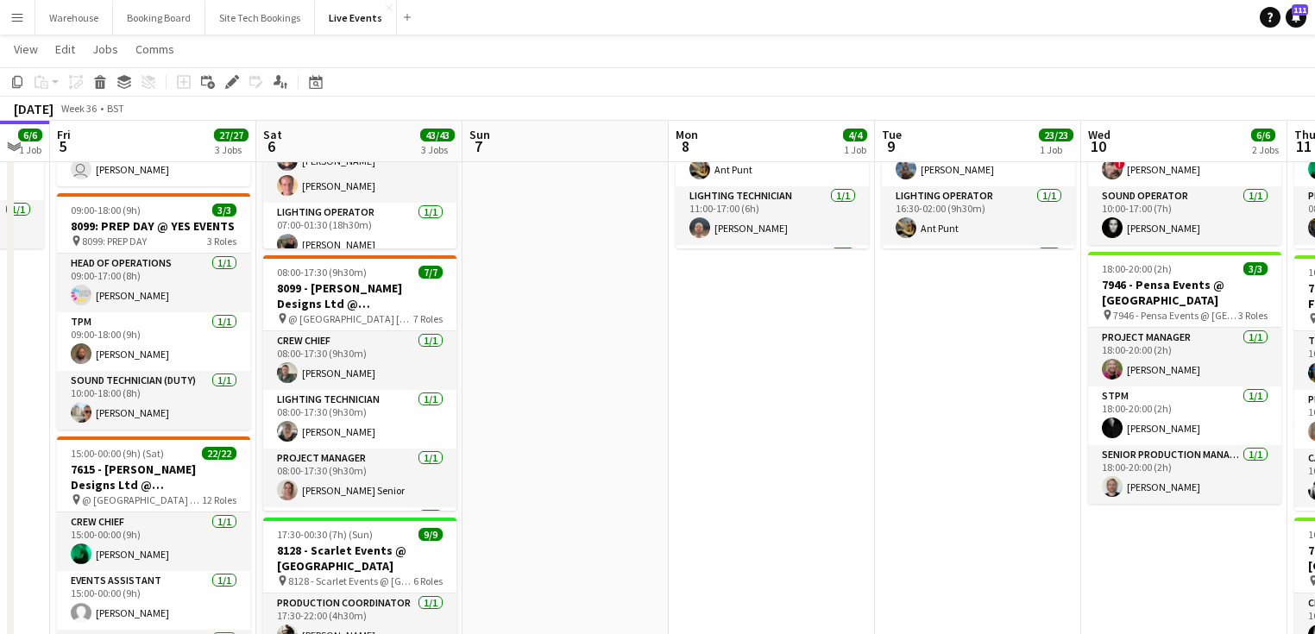
click at [540, 342] on app-date-cell at bounding box center [566, 528] width 206 height 1084
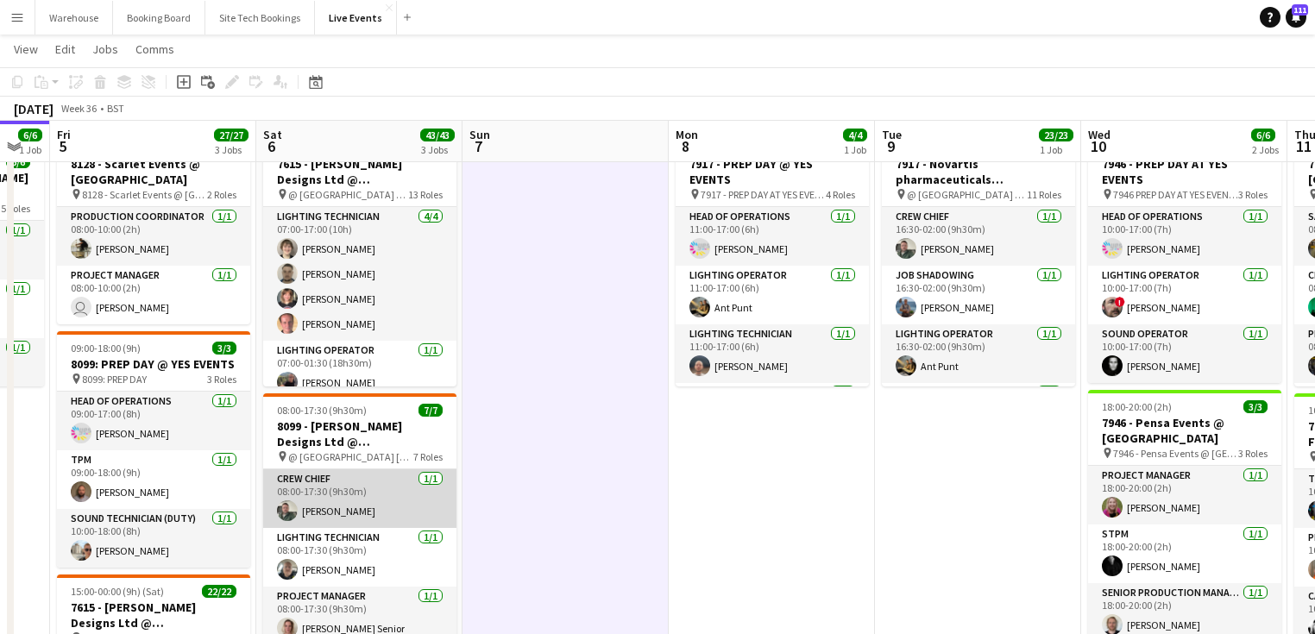
scroll to position [138, 0]
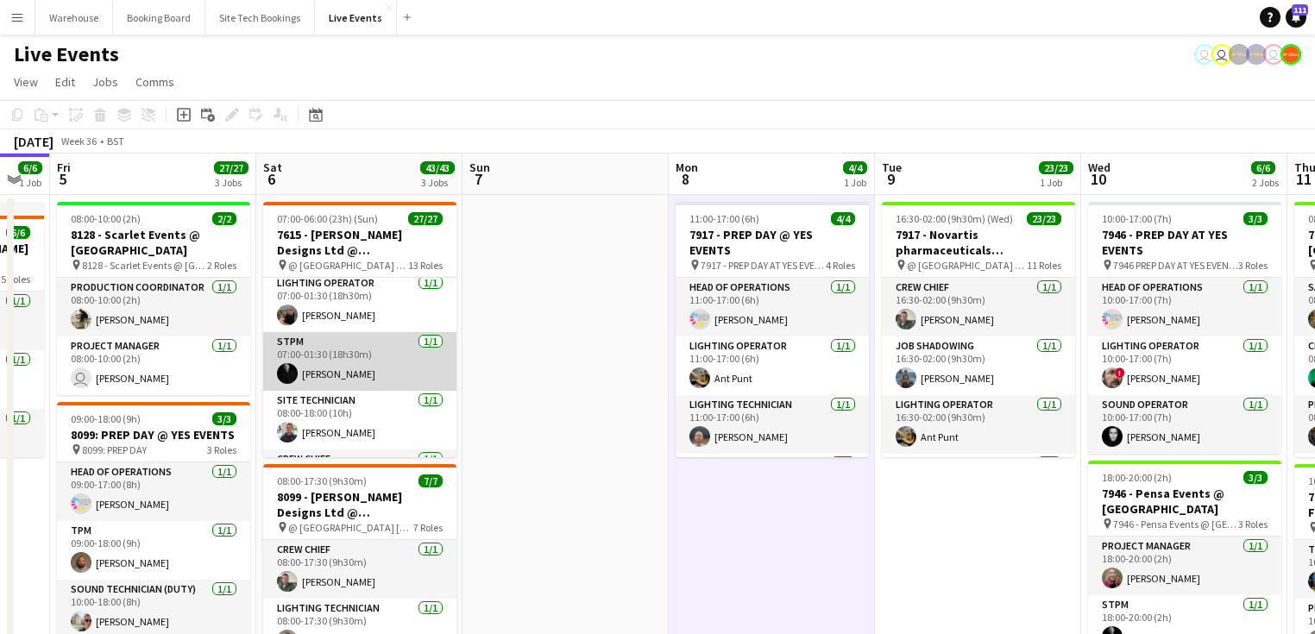
scroll to position [207, 0]
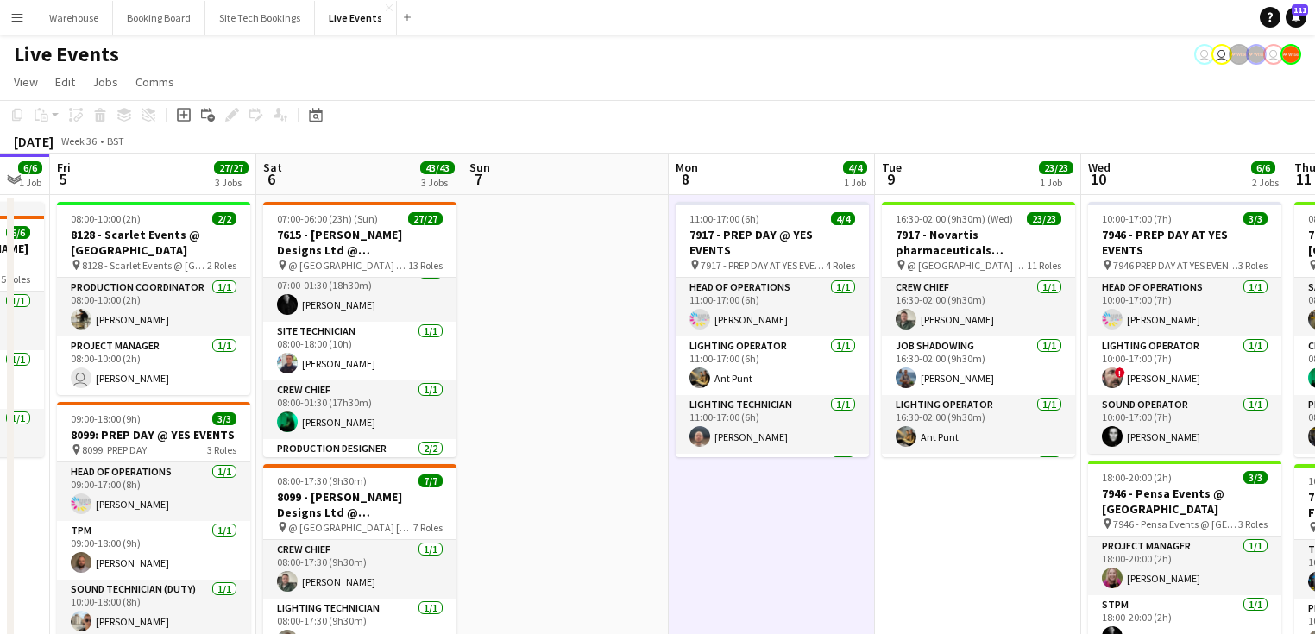
drag, startPoint x: 513, startPoint y: 378, endPoint x: 500, endPoint y: 380, distance: 13.9
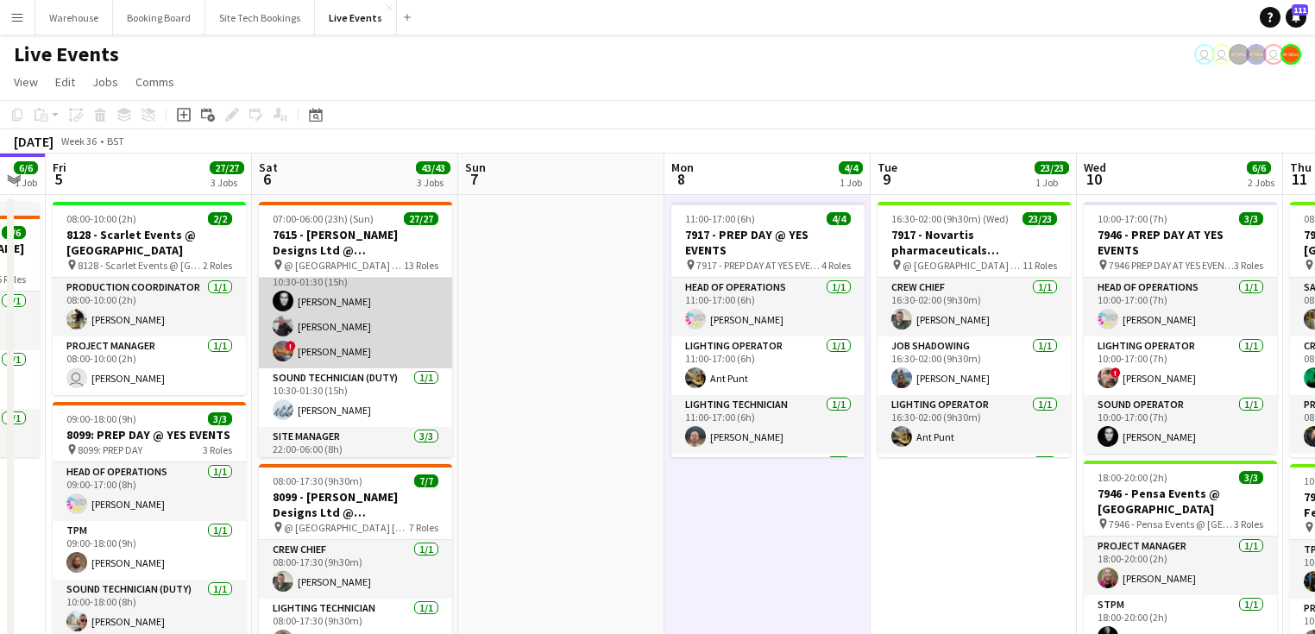
scroll to position [519, 0]
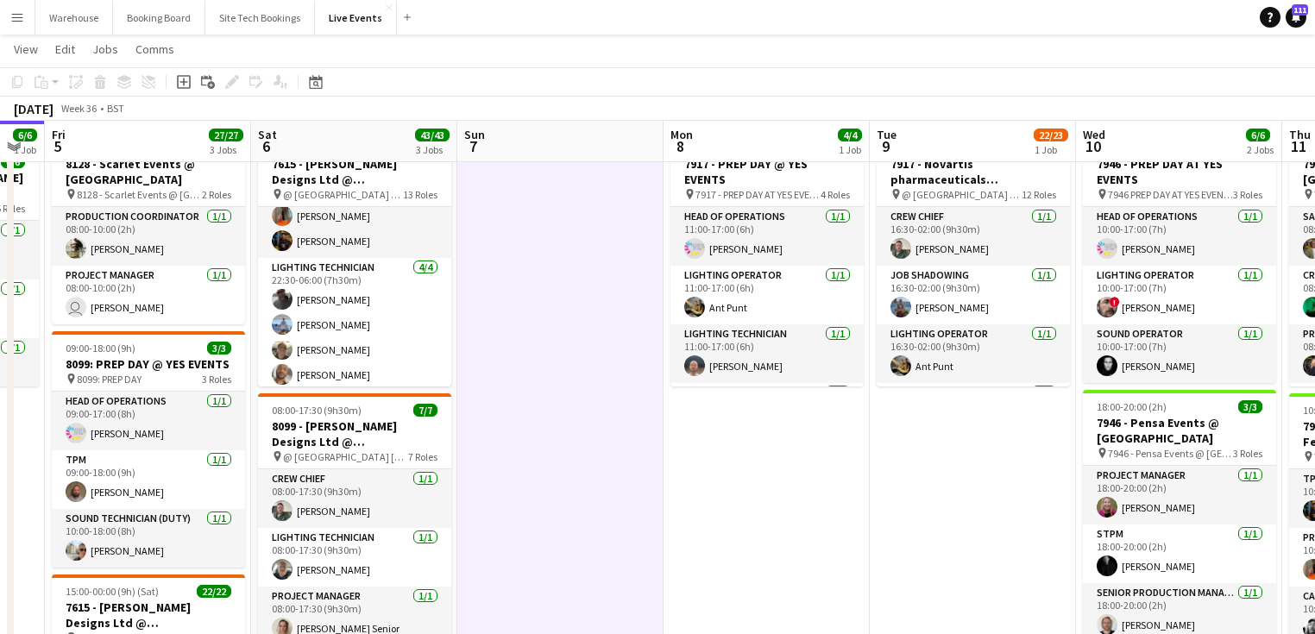
scroll to position [726, 0]
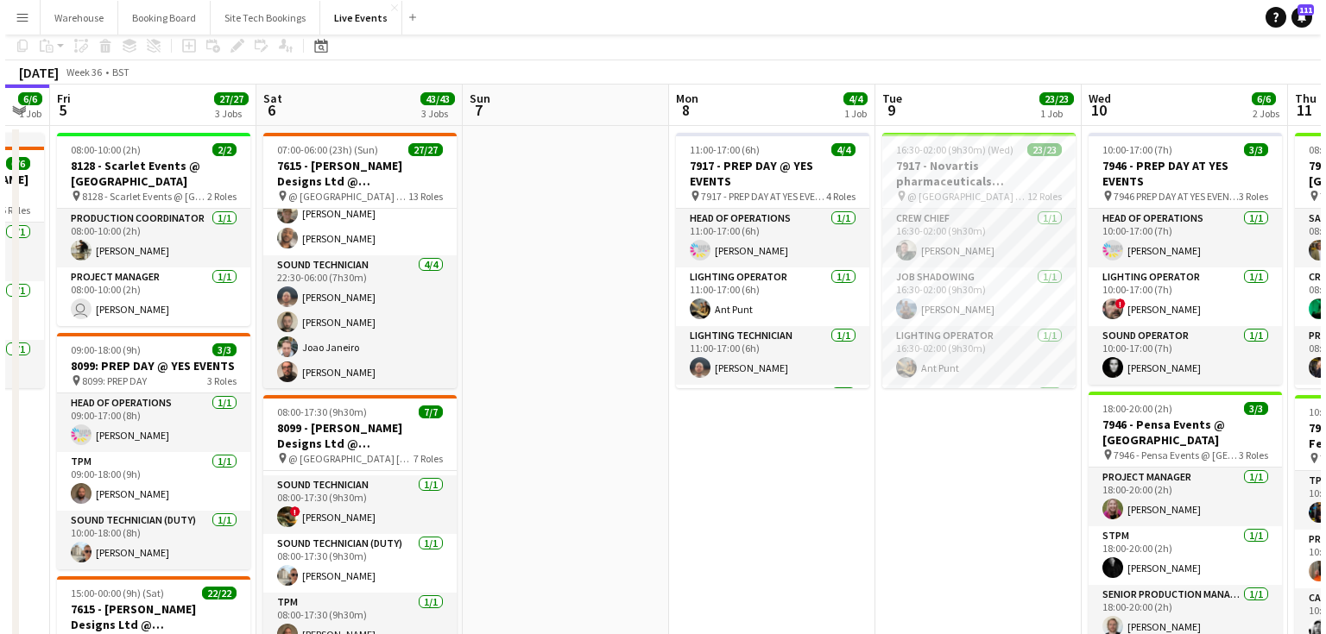
scroll to position [0, 0]
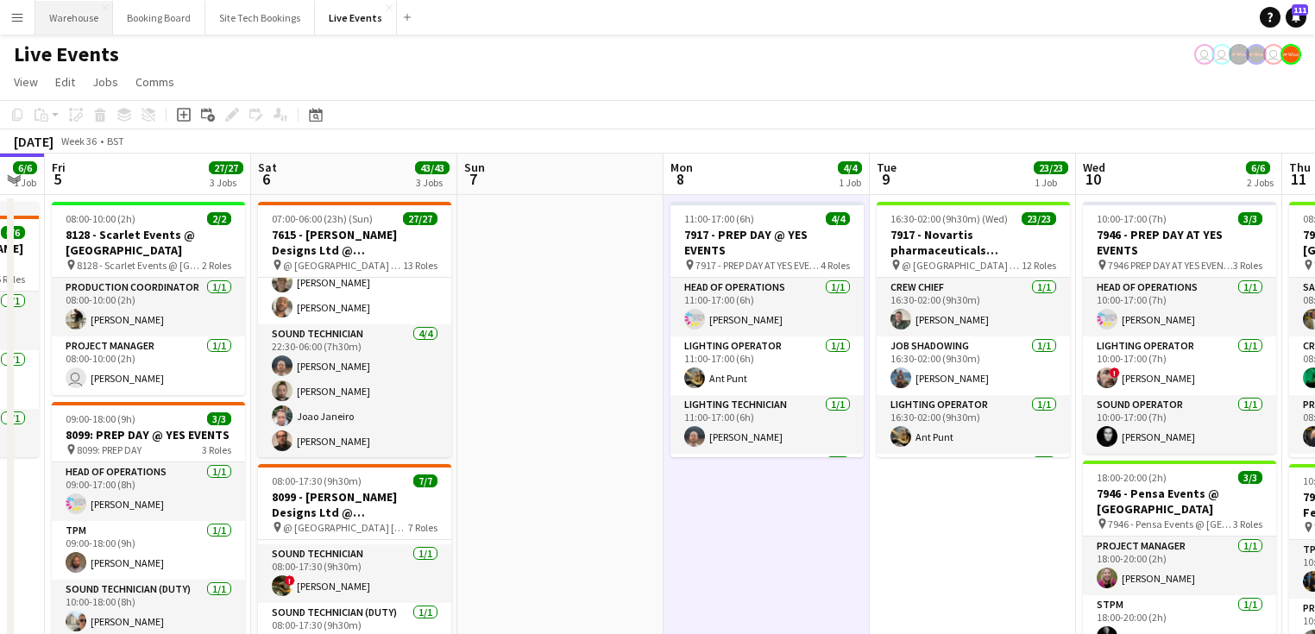
click at [74, 20] on button "Warehouse Close" at bounding box center [74, 18] width 78 height 34
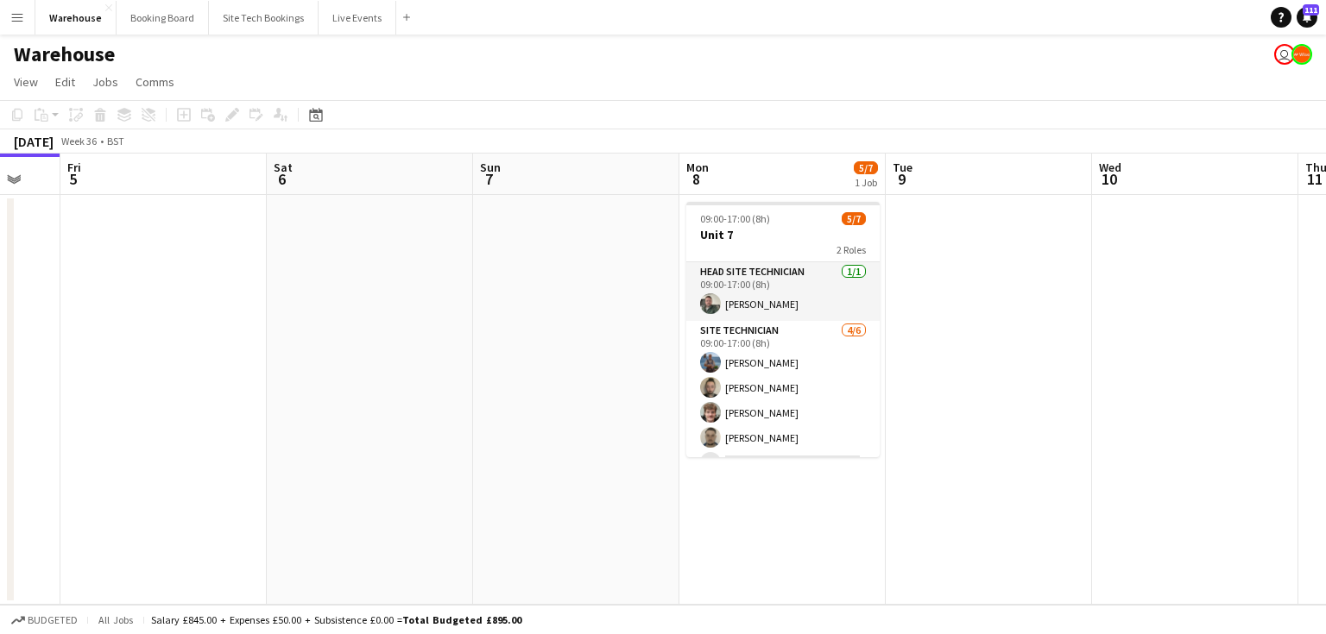
scroll to position [0, 501]
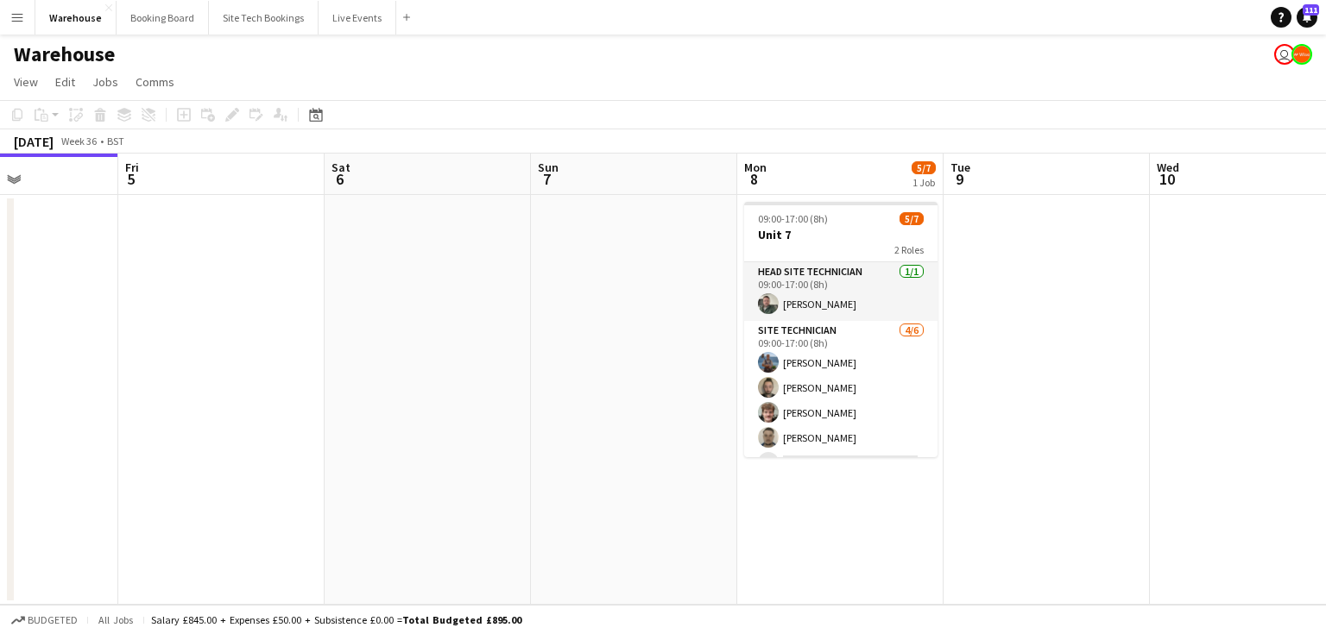
drag, startPoint x: 863, startPoint y: 368, endPoint x: 604, endPoint y: 344, distance: 259.9
click at [604, 344] on app-calendar-viewport "Tue 2 Wed 3 6/6 1 Job Thu 4 Fri 5 Sat 6 Sun 7 Mon 8 5/7 1 Job Tue 9 Wed 10 Thu …" at bounding box center [663, 379] width 1326 height 451
click at [182, 16] on button "Booking Board Close" at bounding box center [163, 18] width 92 height 34
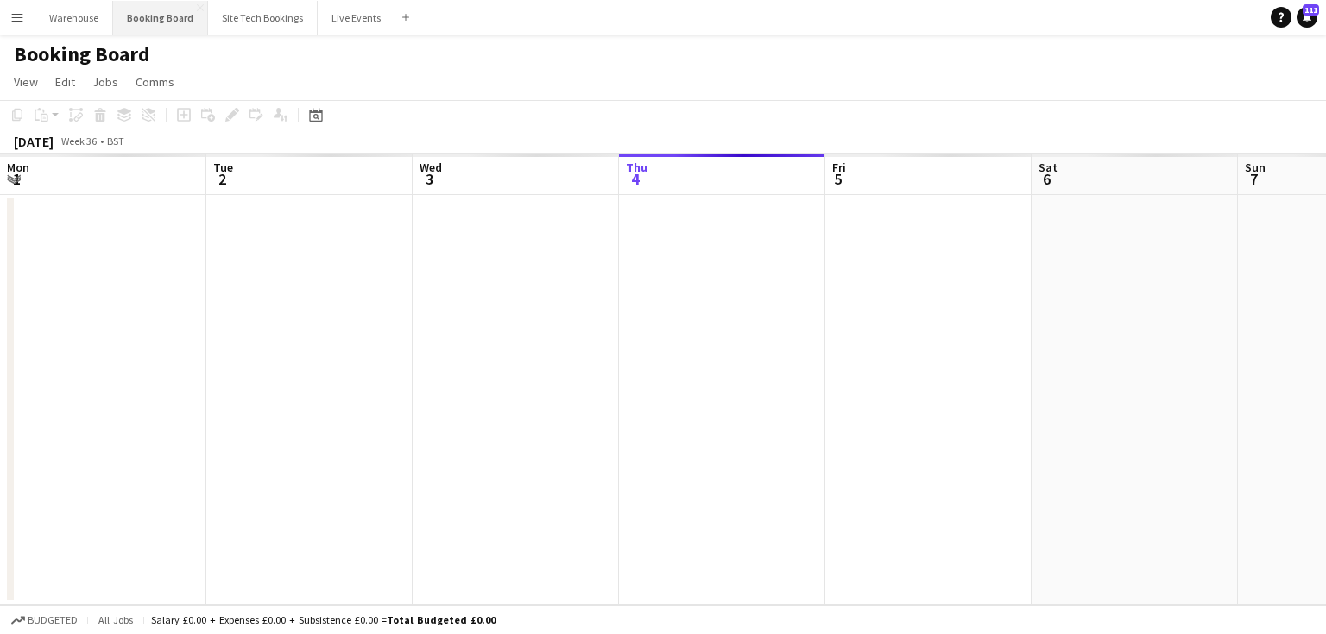
scroll to position [0, 413]
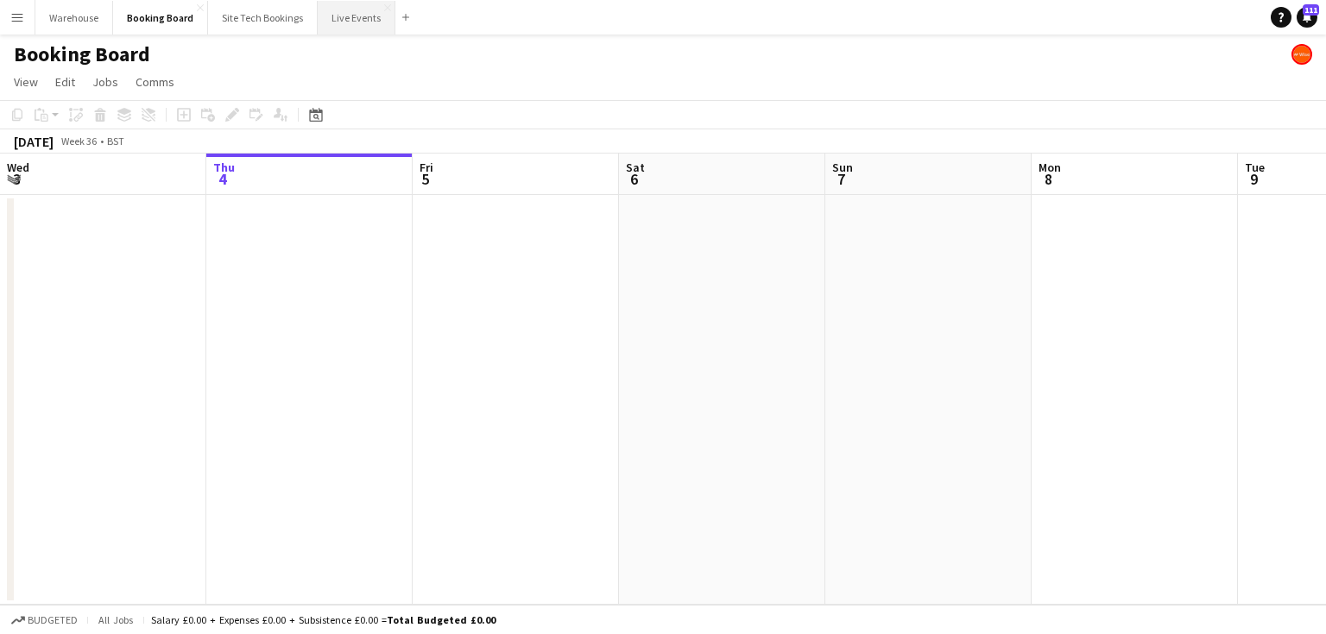
click at [349, 21] on button "Live Events Close" at bounding box center [357, 18] width 78 height 34
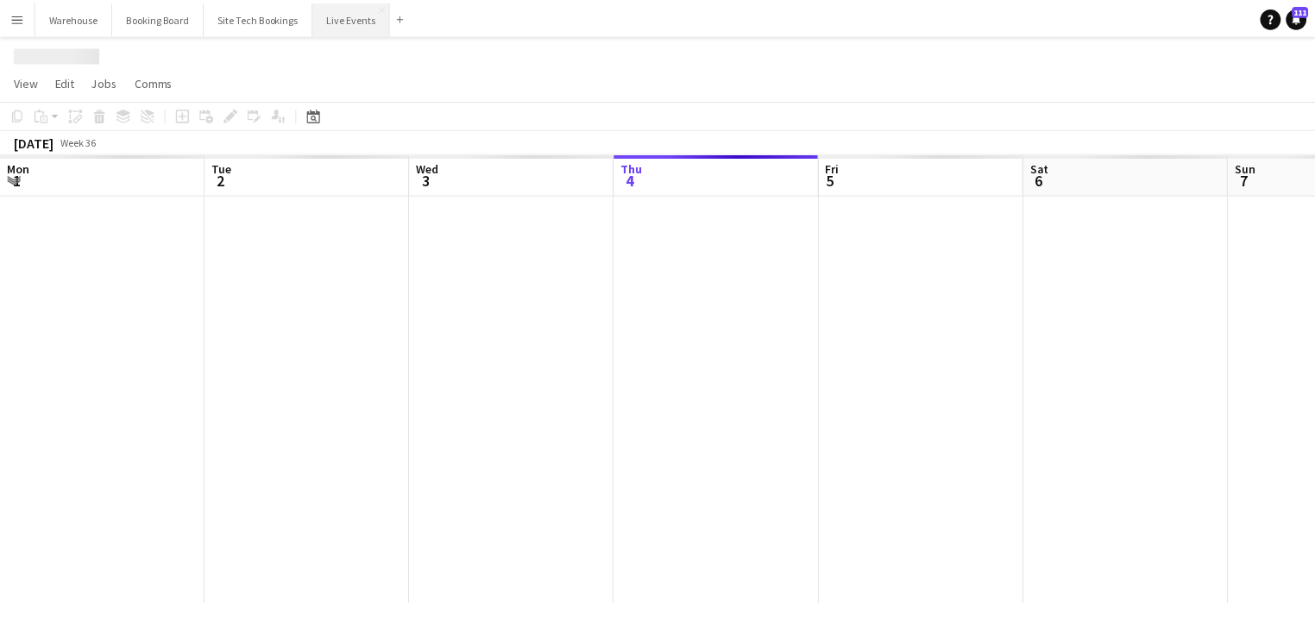
scroll to position [0, 413]
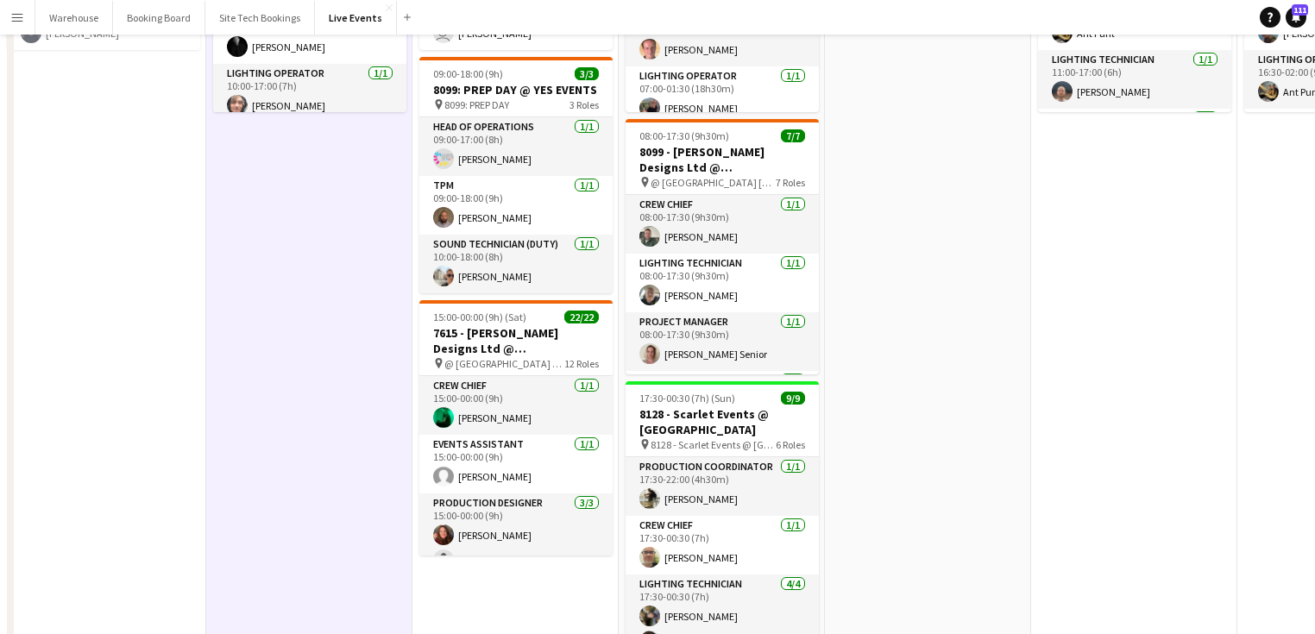
scroll to position [0, 0]
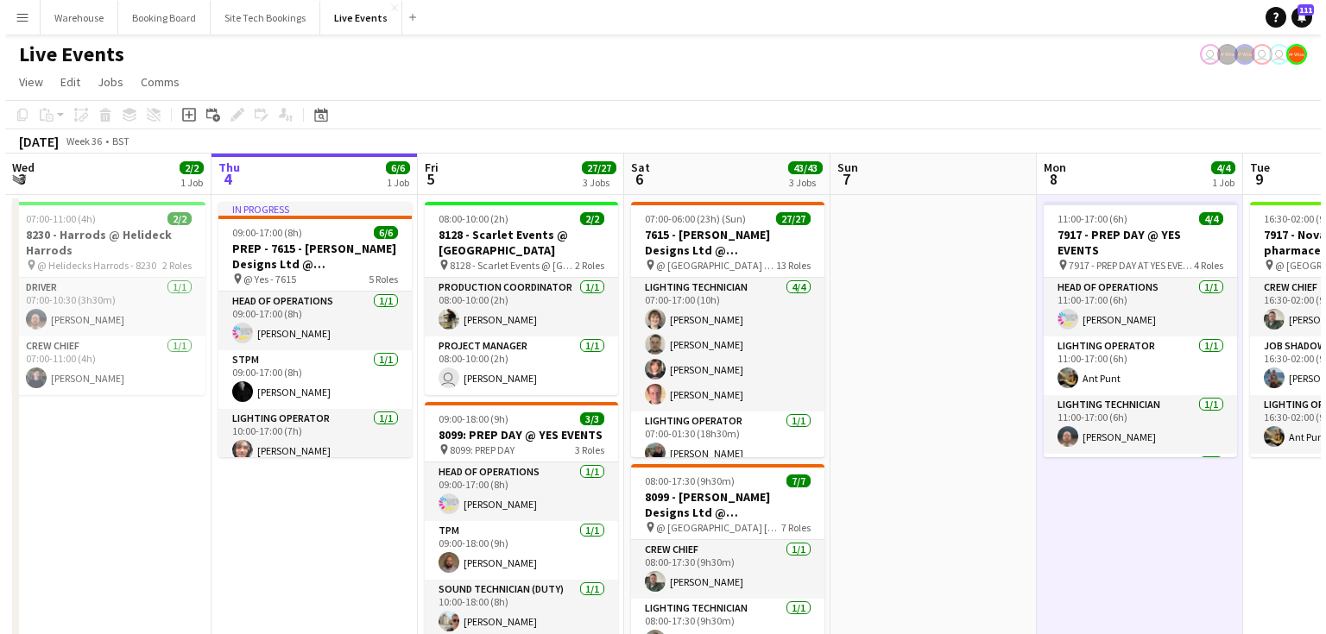
scroll to position [0, 412]
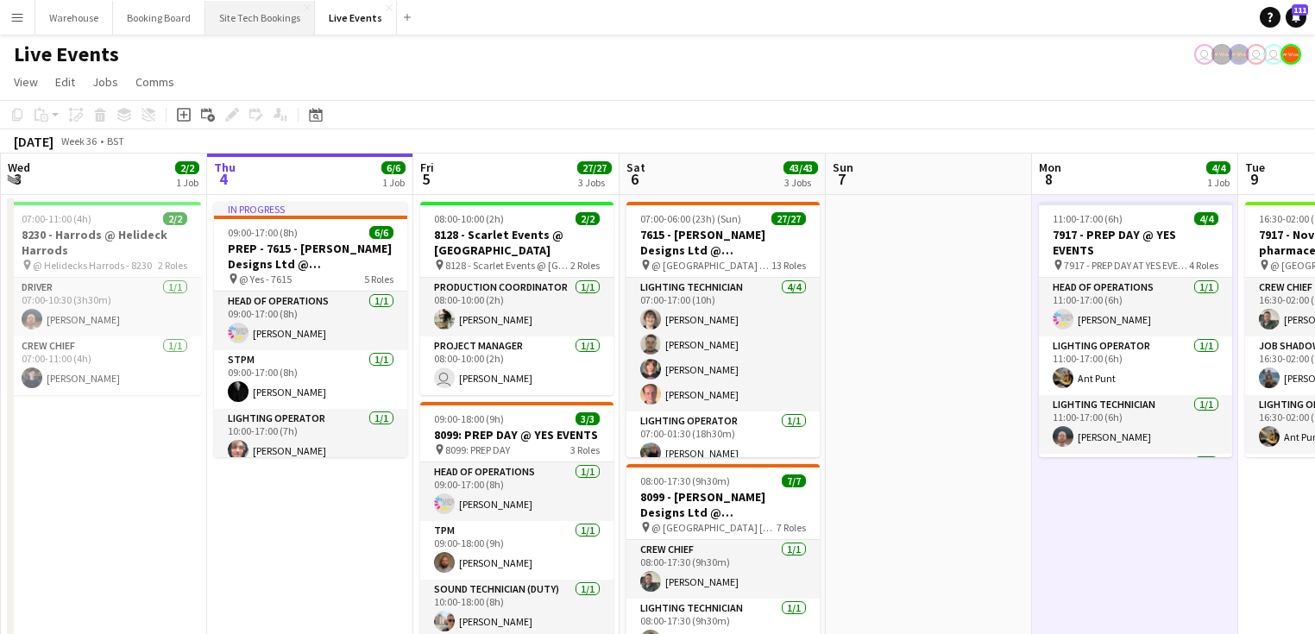
click at [262, 17] on button "Site Tech Bookings Close" at bounding box center [260, 18] width 110 height 34
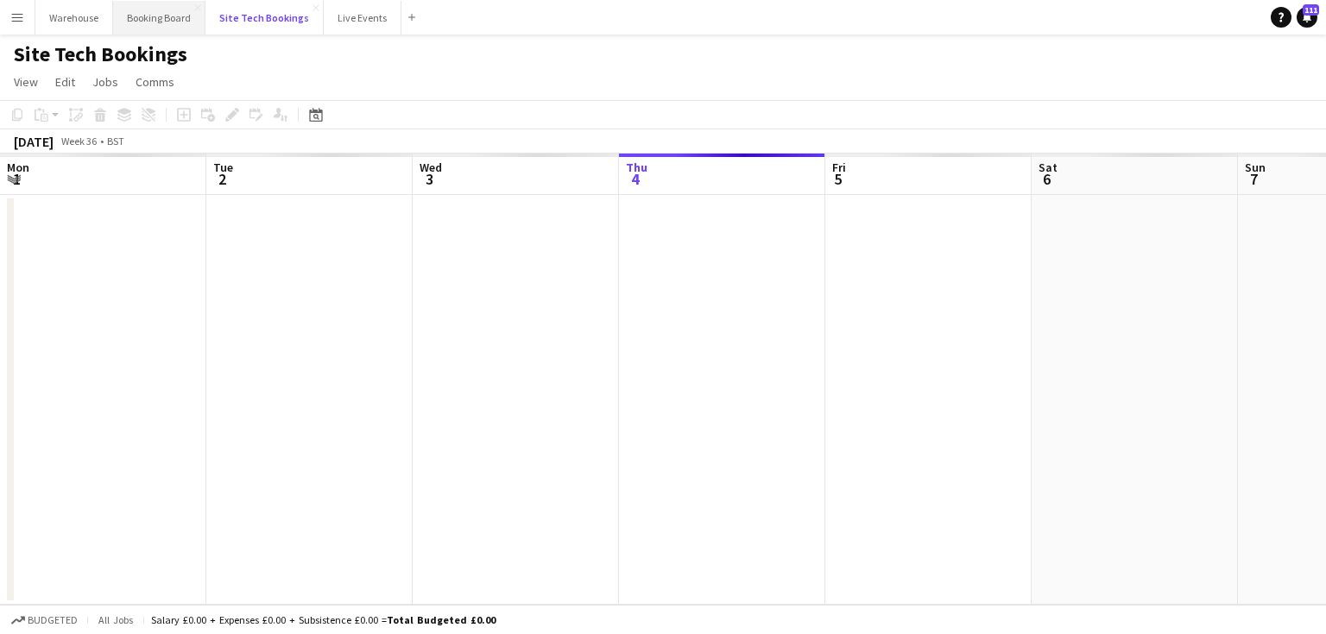
scroll to position [0, 413]
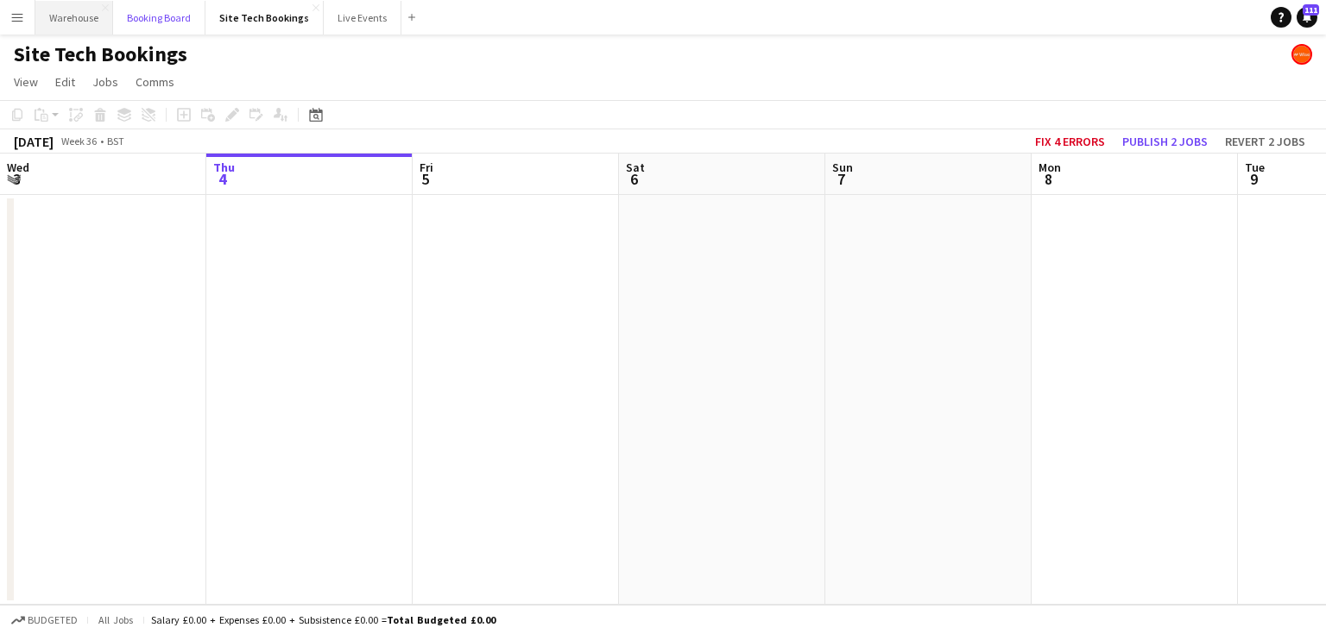
drag, startPoint x: 136, startPoint y: 18, endPoint x: 72, endPoint y: 20, distance: 64.7
click at [138, 19] on button "Booking Board Close" at bounding box center [159, 18] width 92 height 34
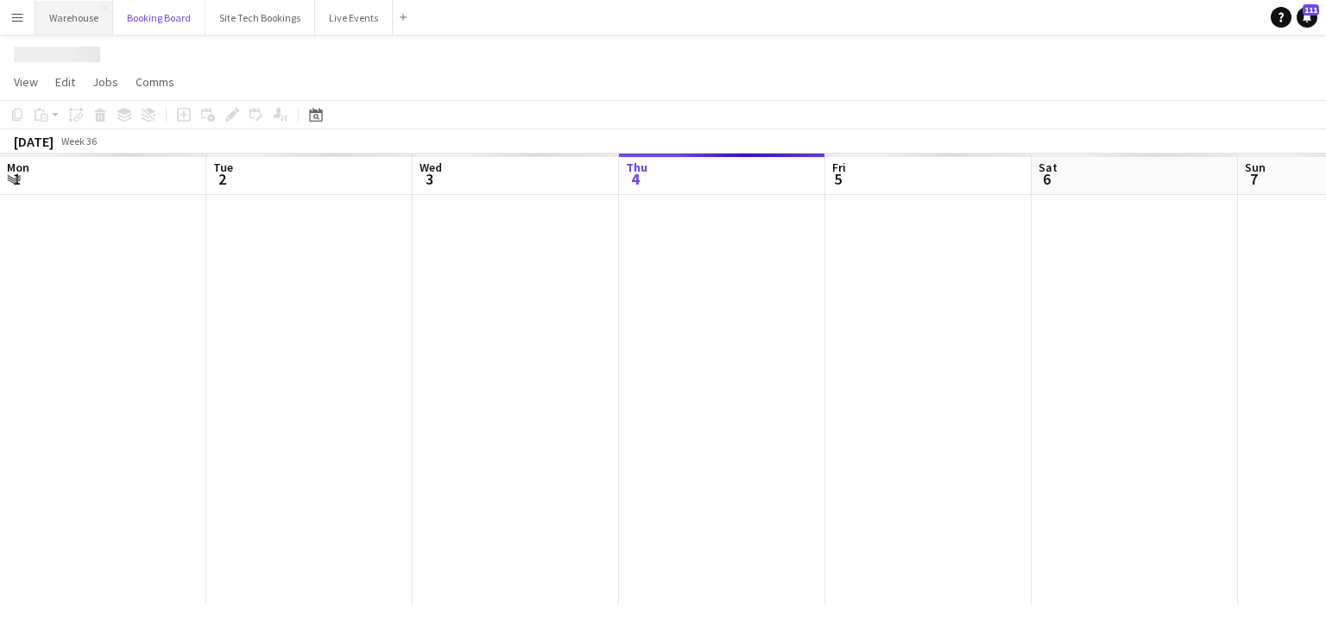
scroll to position [0, 413]
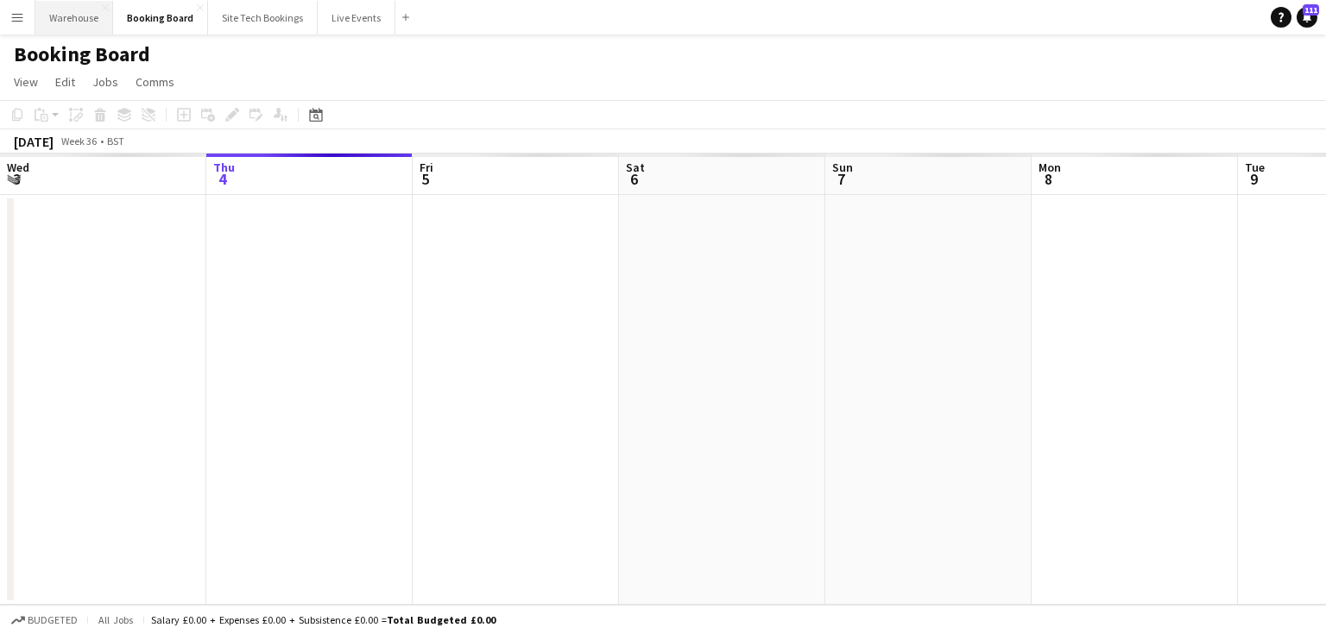
click at [72, 20] on button "Warehouse Close" at bounding box center [74, 18] width 78 height 34
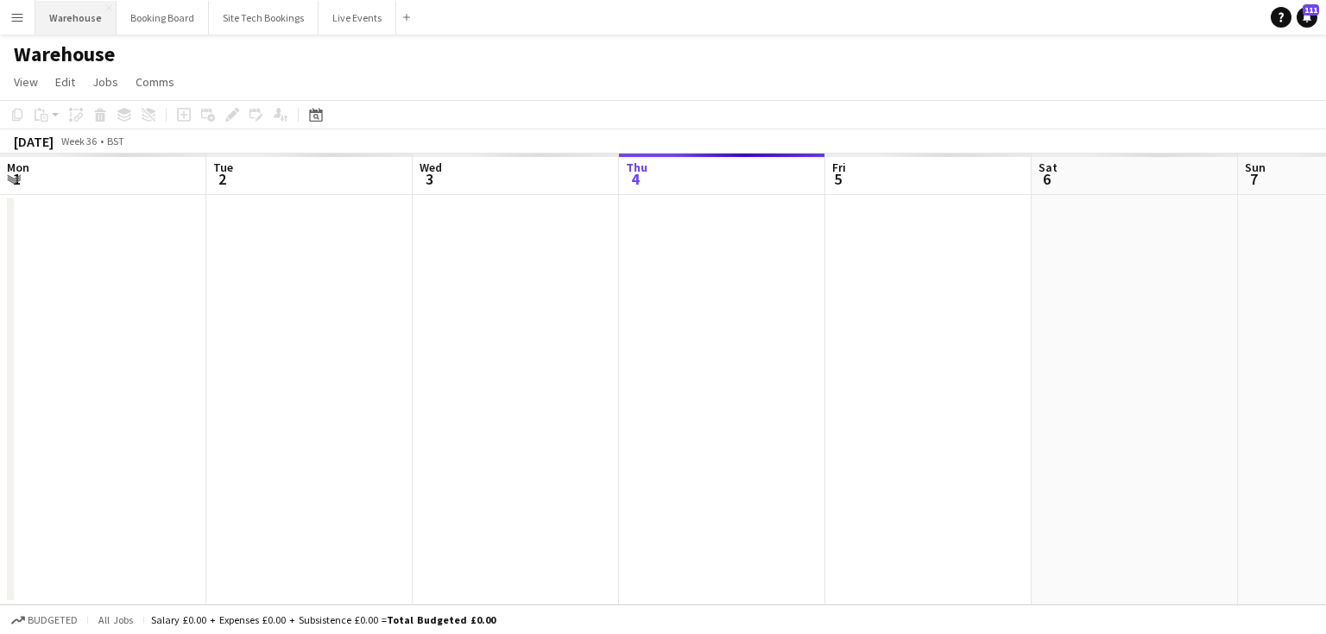
scroll to position [0, 413]
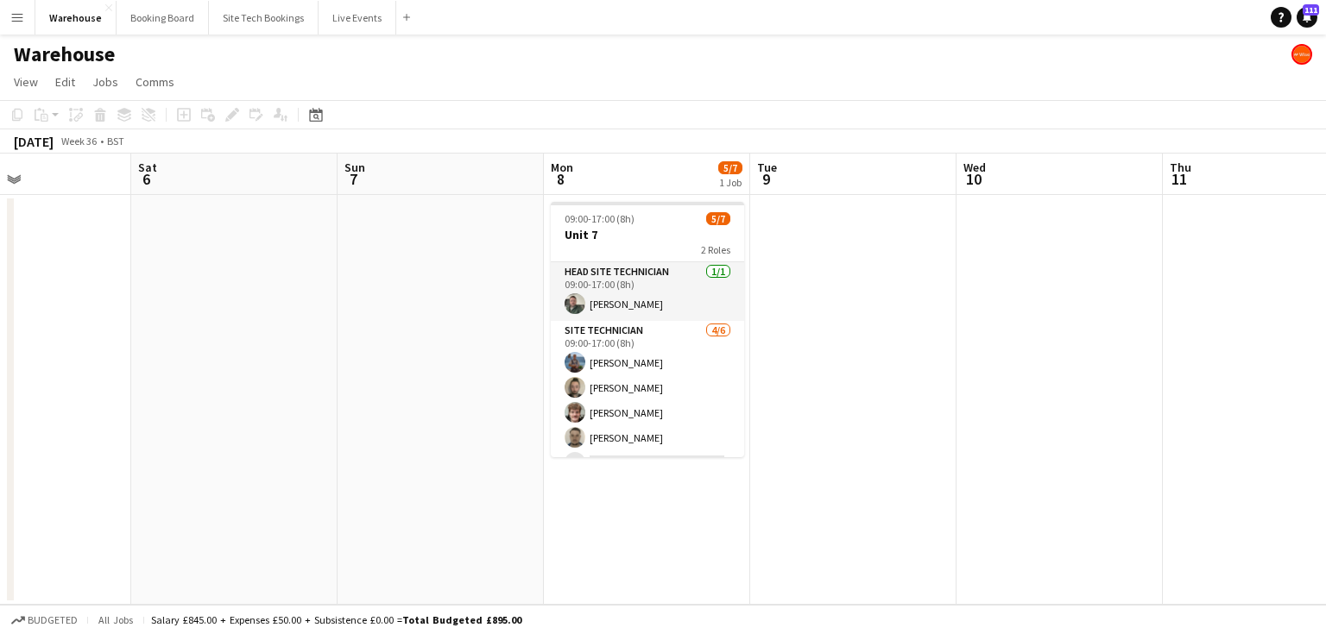
drag, startPoint x: 668, startPoint y: 376, endPoint x: 488, endPoint y: 372, distance: 180.4
click at [488, 372] on app-calendar-viewport "Wed 3 6/6 1 Job Thu 4 Fri 5 Sat 6 Sun 7 Mon 8 5/7 1 Job Tue 9 Wed 10 Thu 11 Fri…" at bounding box center [663, 379] width 1326 height 451
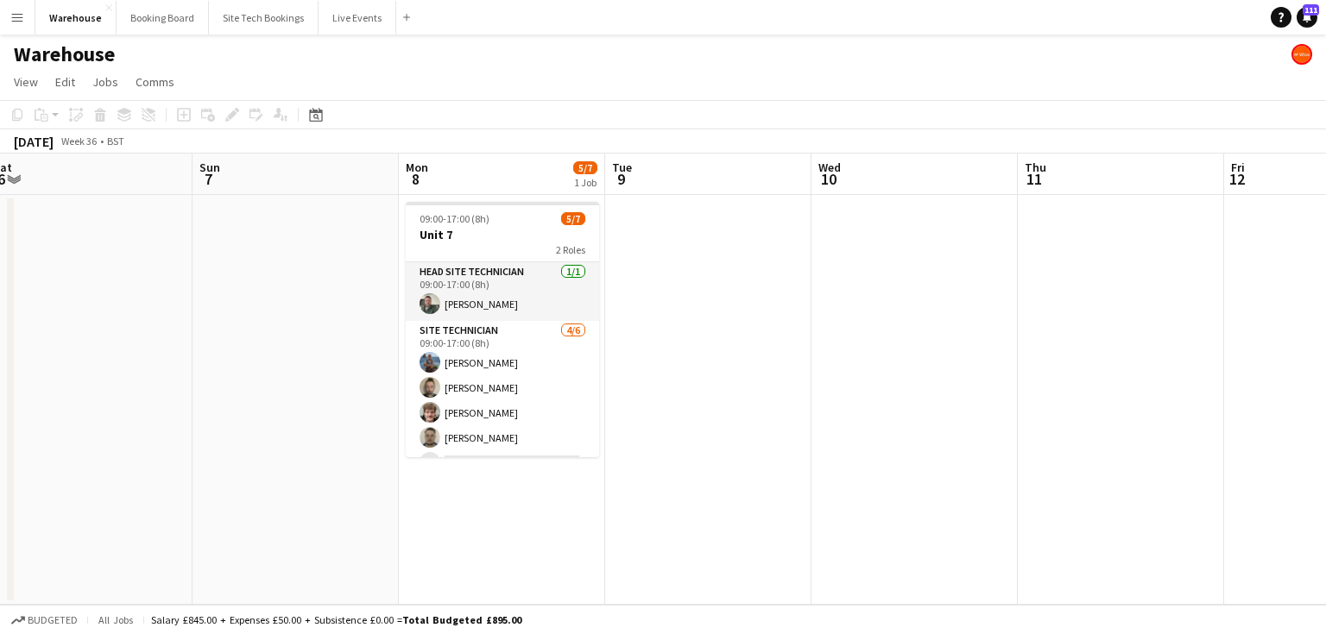
drag, startPoint x: 934, startPoint y: 376, endPoint x: 436, endPoint y: 320, distance: 501.1
click at [438, 320] on app-calendar-viewport "Wed 3 6/6 1 Job Thu 4 Fri 5 Sat 6 Sun 7 Mon 8 5/7 1 Job Tue 9 Wed 10 Thu 11 Fri…" at bounding box center [663, 379] width 1326 height 451
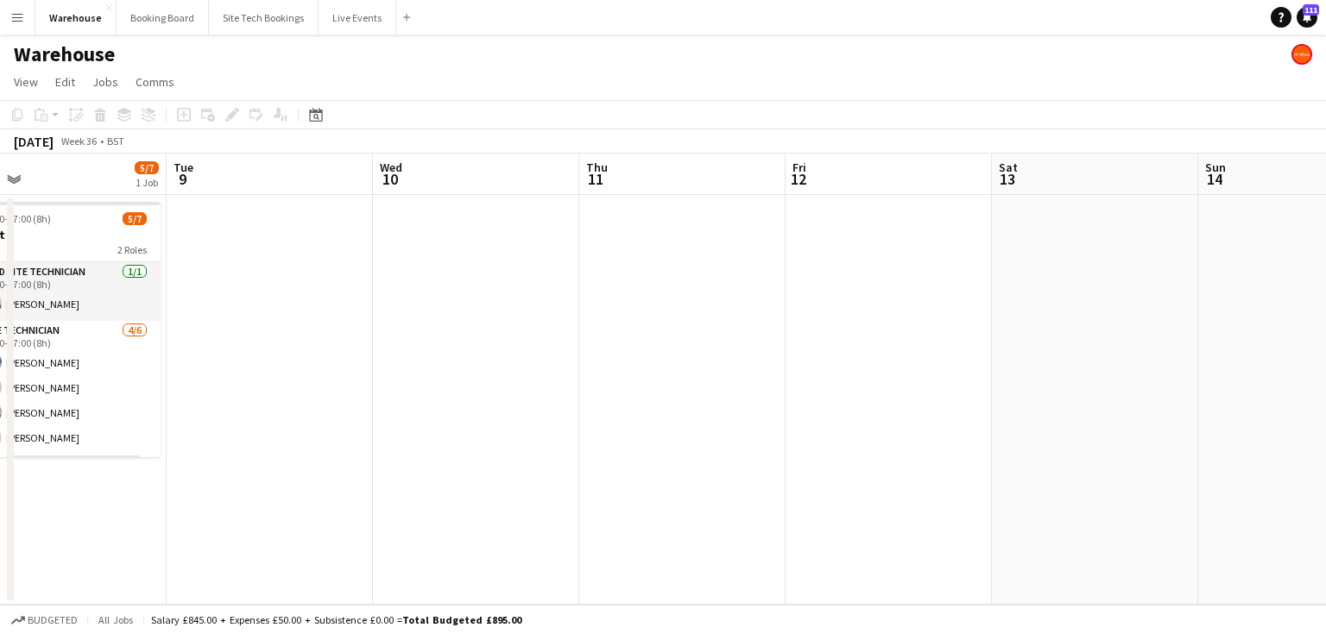
drag, startPoint x: 649, startPoint y: 349, endPoint x: 425, endPoint y: 295, distance: 230.7
click at [431, 297] on app-calendar-viewport "Fri 5 Sat 6 Sun 7 Mon 8 5/7 1 Job Tue 9 Wed 10 Thu 11 Fri 12 Sat 13 Sun 14 Mon …" at bounding box center [663, 379] width 1326 height 451
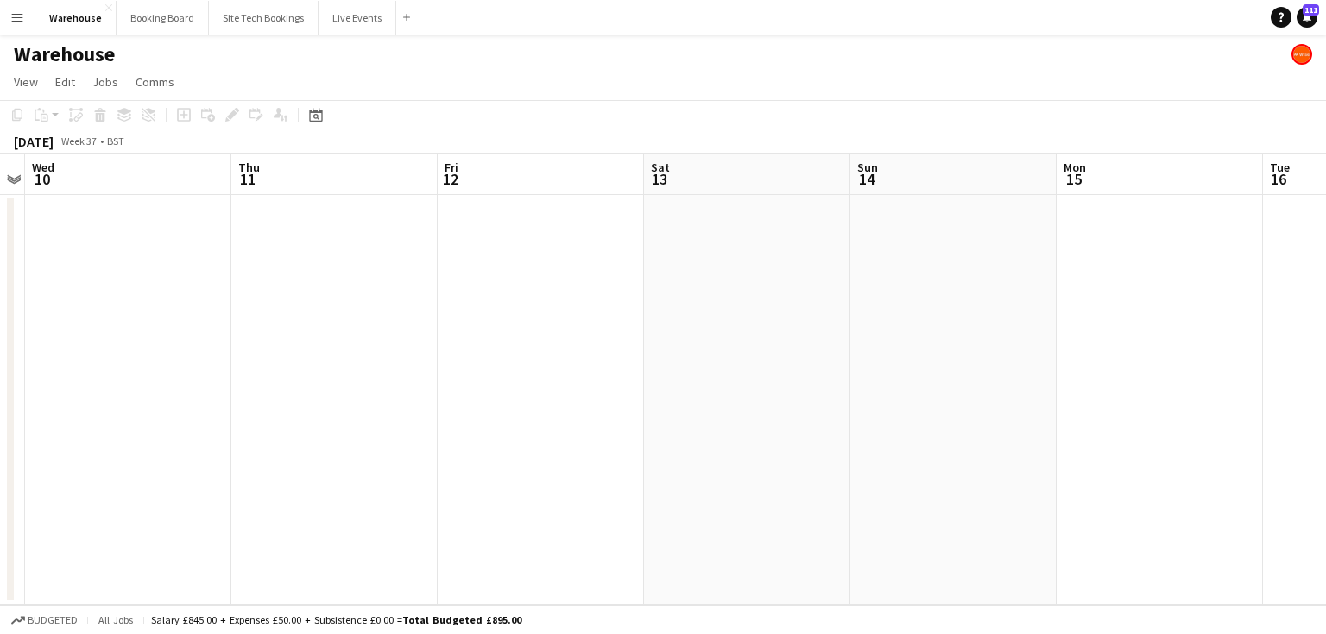
drag, startPoint x: 653, startPoint y: 315, endPoint x: 1169, endPoint y: 333, distance: 515.5
click at [1160, 331] on app-calendar-viewport "Tue 9 Wed 10 Thu 11 Fri 12 Sat 13 Sun 14 Mon 15 Tue 16 Wed 17 Thu 18 Fri 19 Sat…" at bounding box center [663, 379] width 1326 height 451
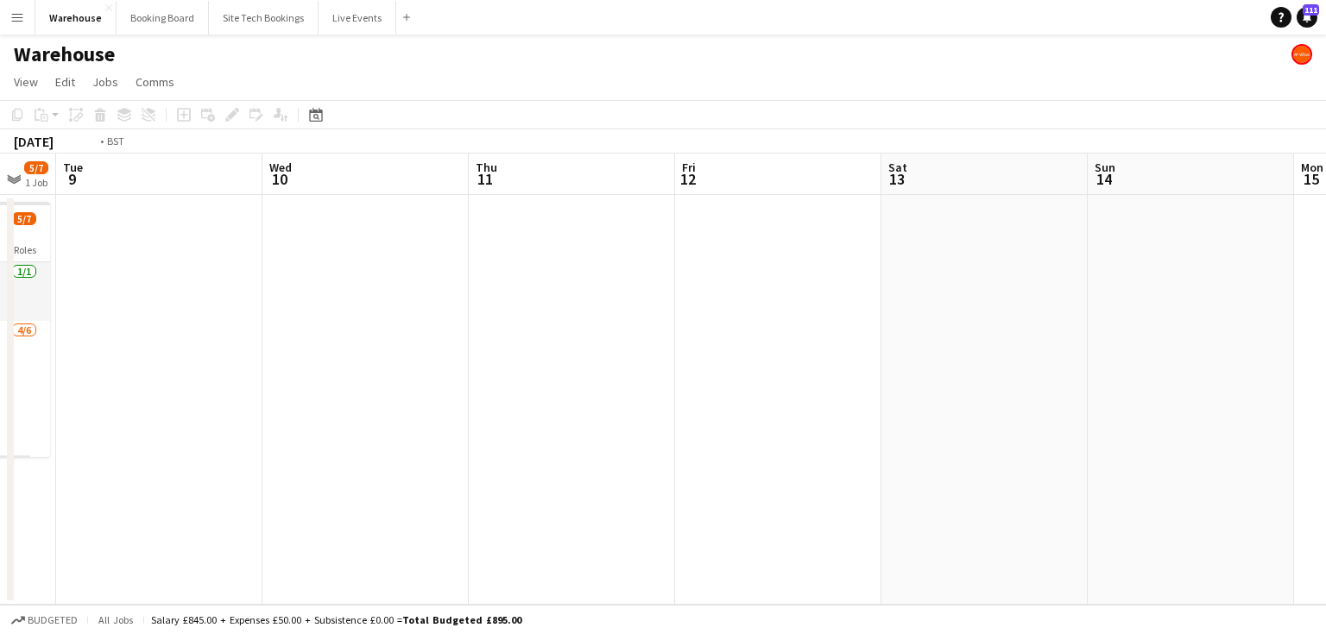
drag, startPoint x: 939, startPoint y: 352, endPoint x: 1053, endPoint y: 357, distance: 114.0
click at [1053, 357] on app-calendar-viewport "Sat 6 Sun 7 Mon 8 5/7 1 Job Tue 9 Wed 10 Thu 11 Fri 12 Sat 13 Sun 14 Mon 15 Tue…" at bounding box center [663, 379] width 1326 height 451
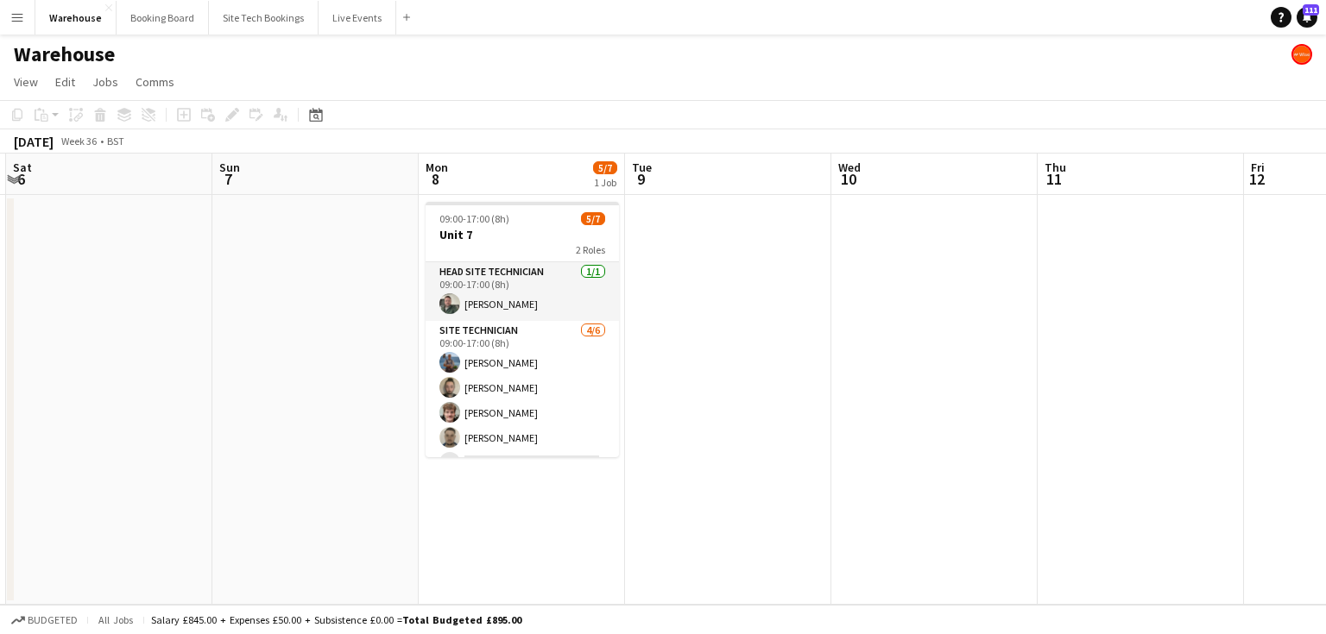
scroll to position [0, 513]
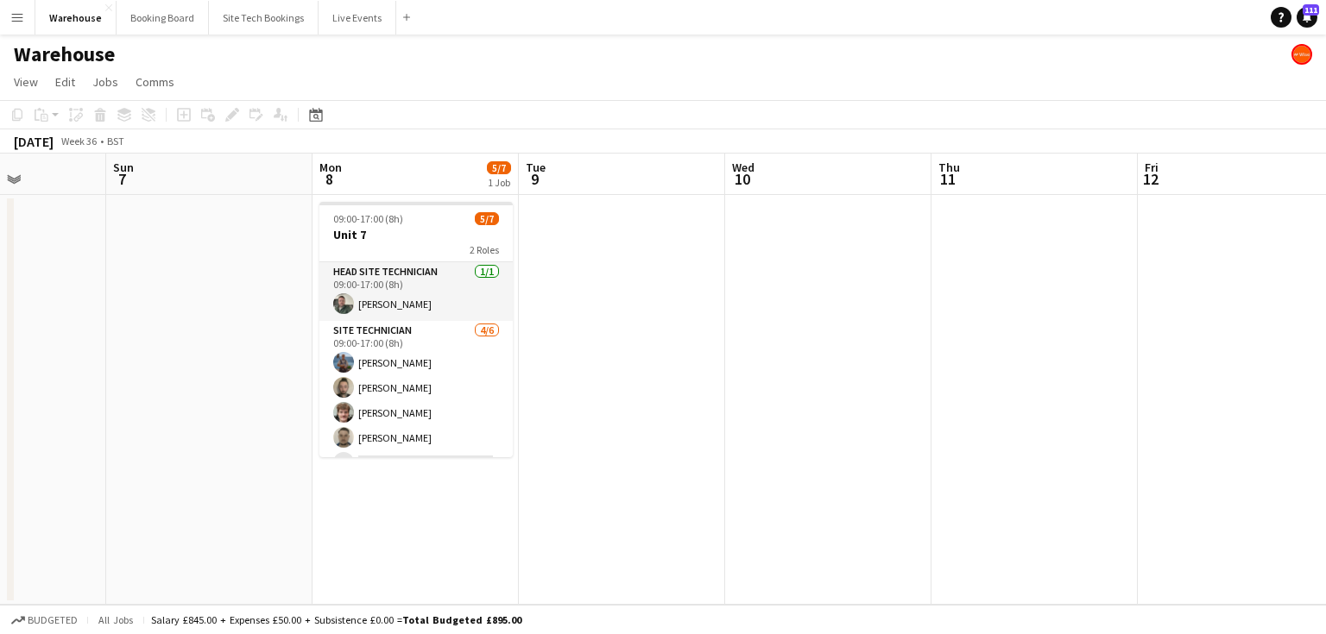
drag, startPoint x: 827, startPoint y: 377, endPoint x: 1165, endPoint y: 403, distance: 339.3
click at [1165, 403] on app-calendar-viewport "Thu 4 Fri 5 Sat 6 Sun 7 Mon 8 5/7 1 Job Tue 9 Wed 10 Thu 11 Fri 12 Sat 13 Sun 1…" at bounding box center [663, 379] width 1326 height 451
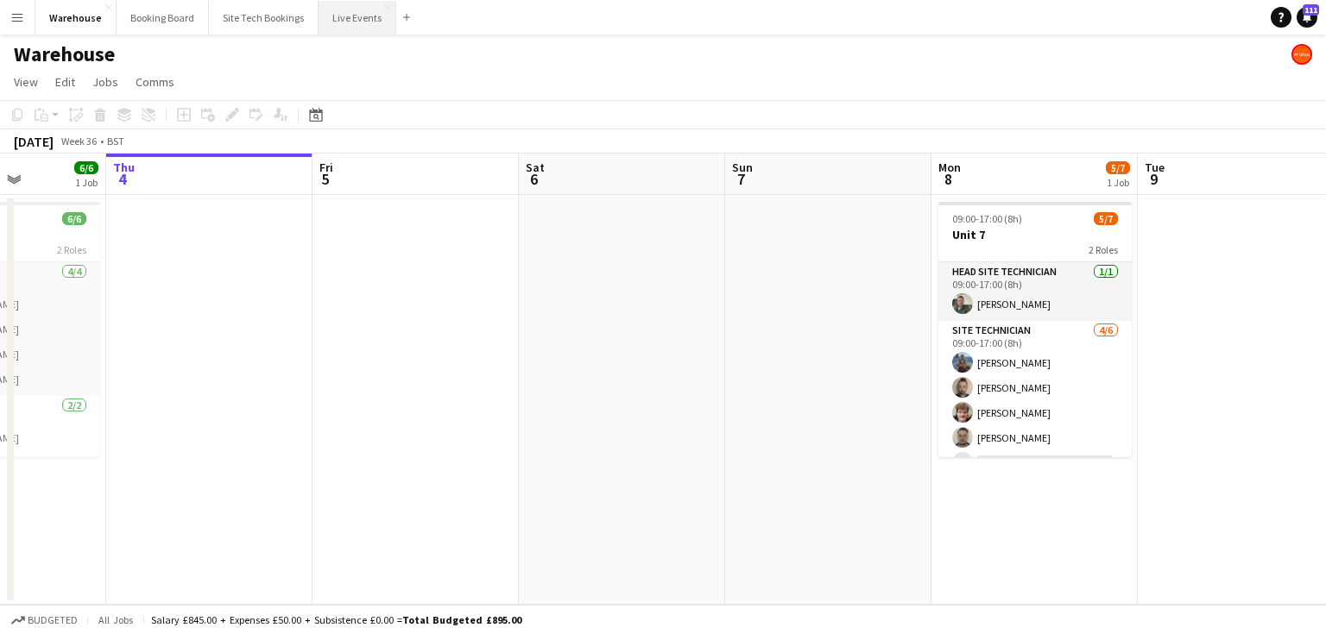
click at [341, 24] on button "Live Events Close" at bounding box center [357, 18] width 78 height 34
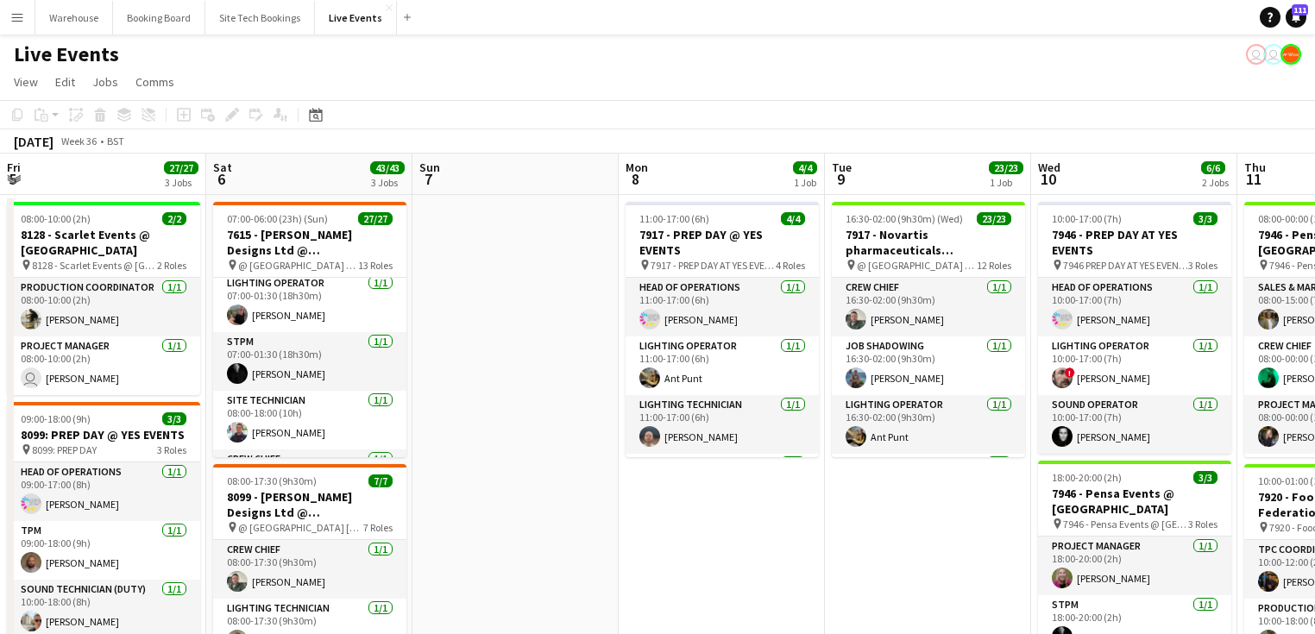
scroll to position [0, 512]
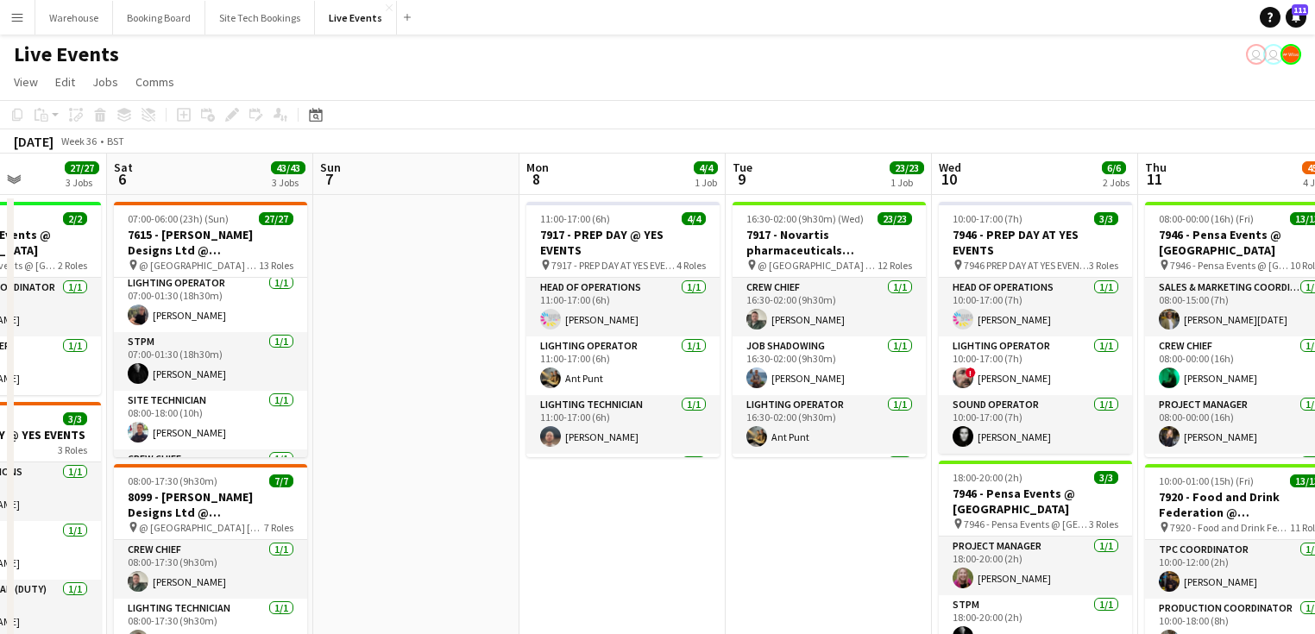
drag, startPoint x: 1025, startPoint y: 516, endPoint x: 513, endPoint y: 514, distance: 511.8
